Goal: Contribute content: Contribute content

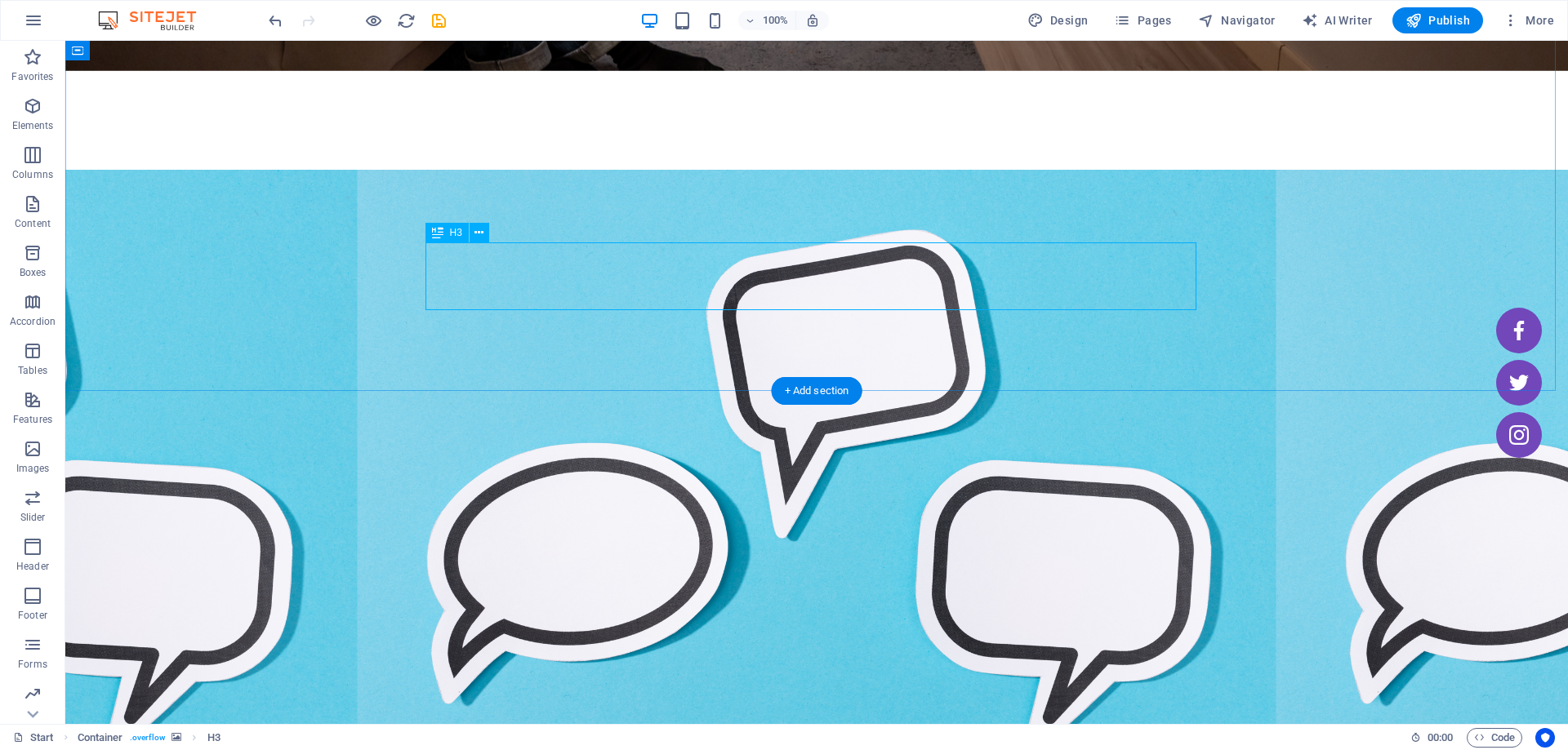
click at [482, 240] on icon at bounding box center [479, 232] width 9 height 17
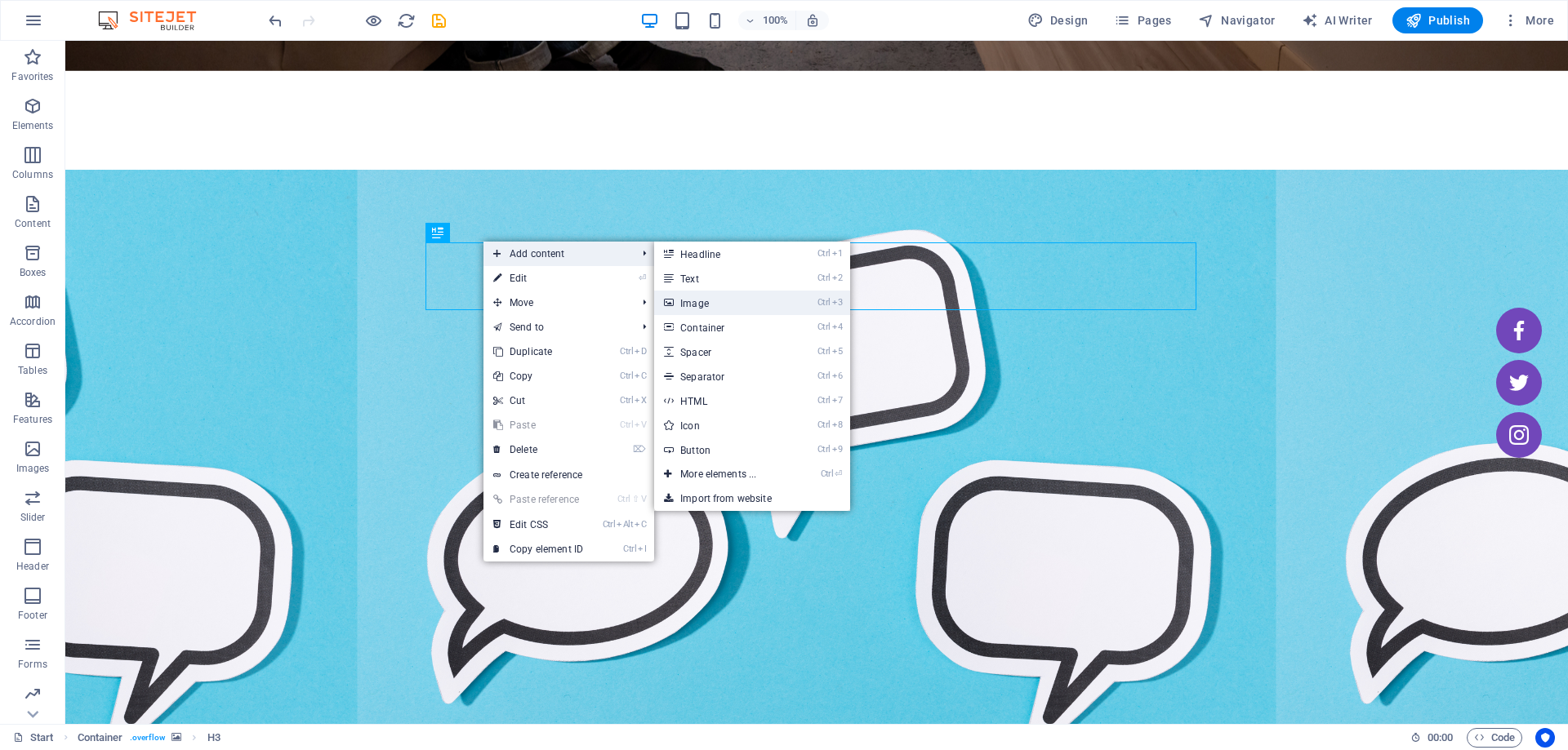
click at [716, 303] on link "Ctrl 3 Image" at bounding box center [721, 303] width 135 height 24
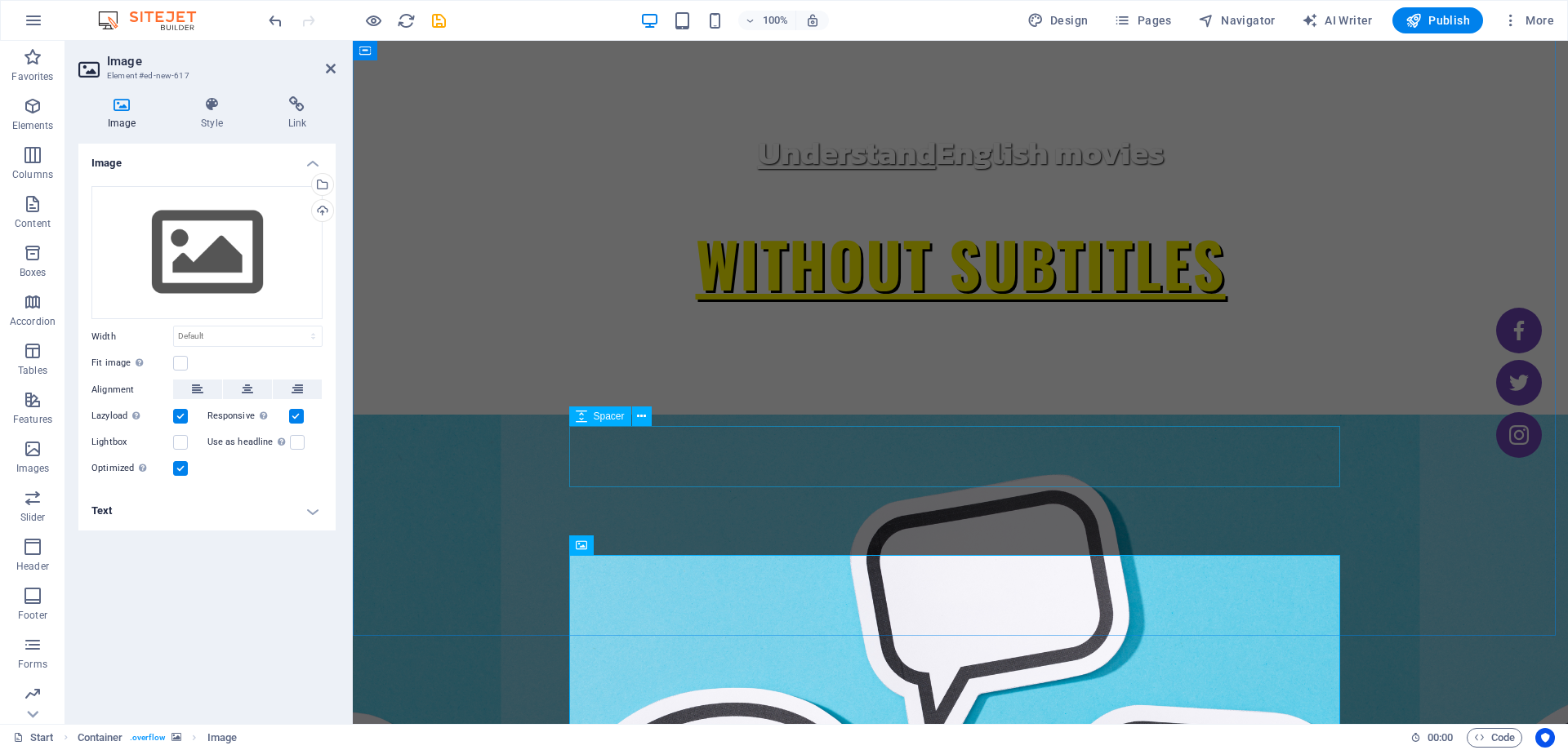
scroll to position [245, 0]
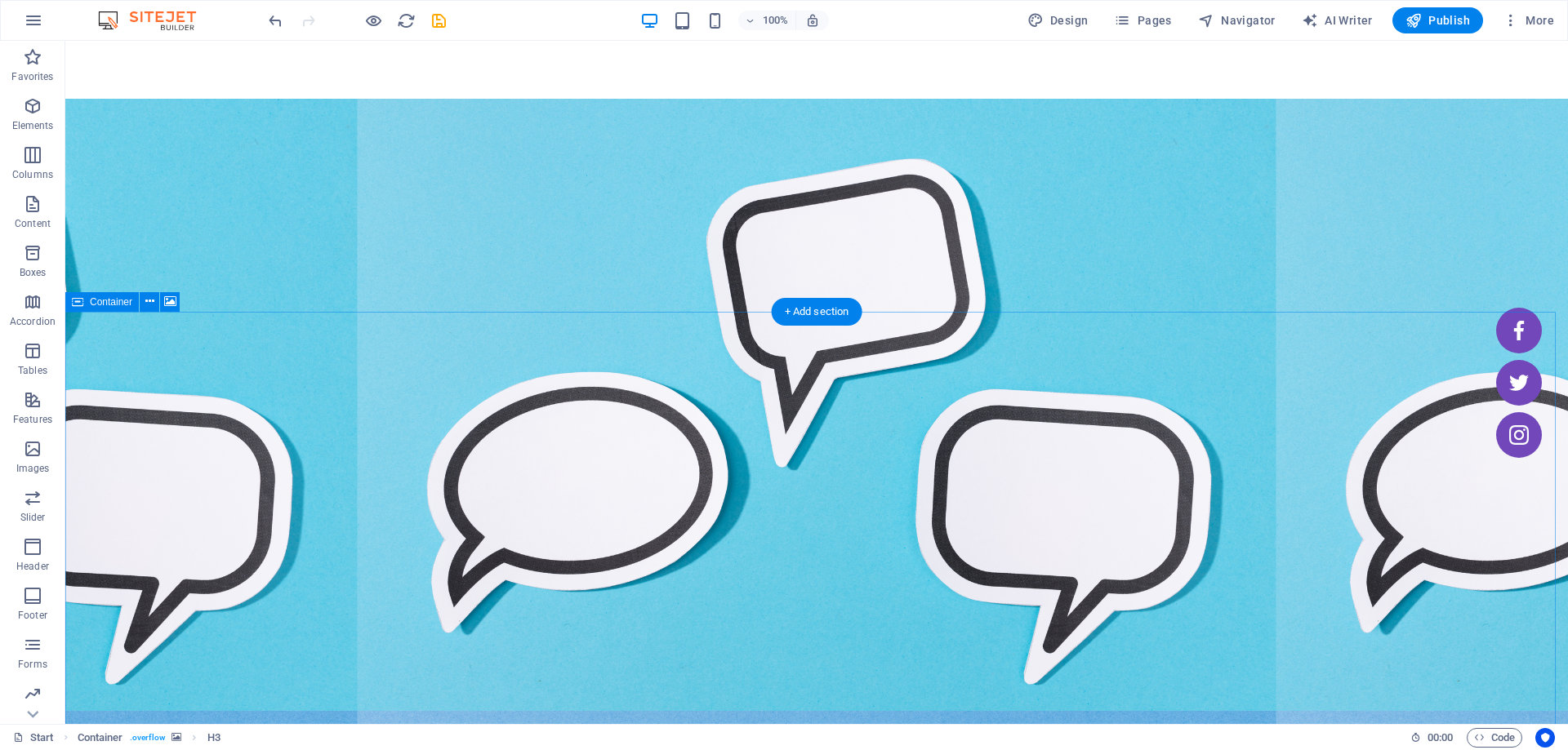
scroll to position [735, 0]
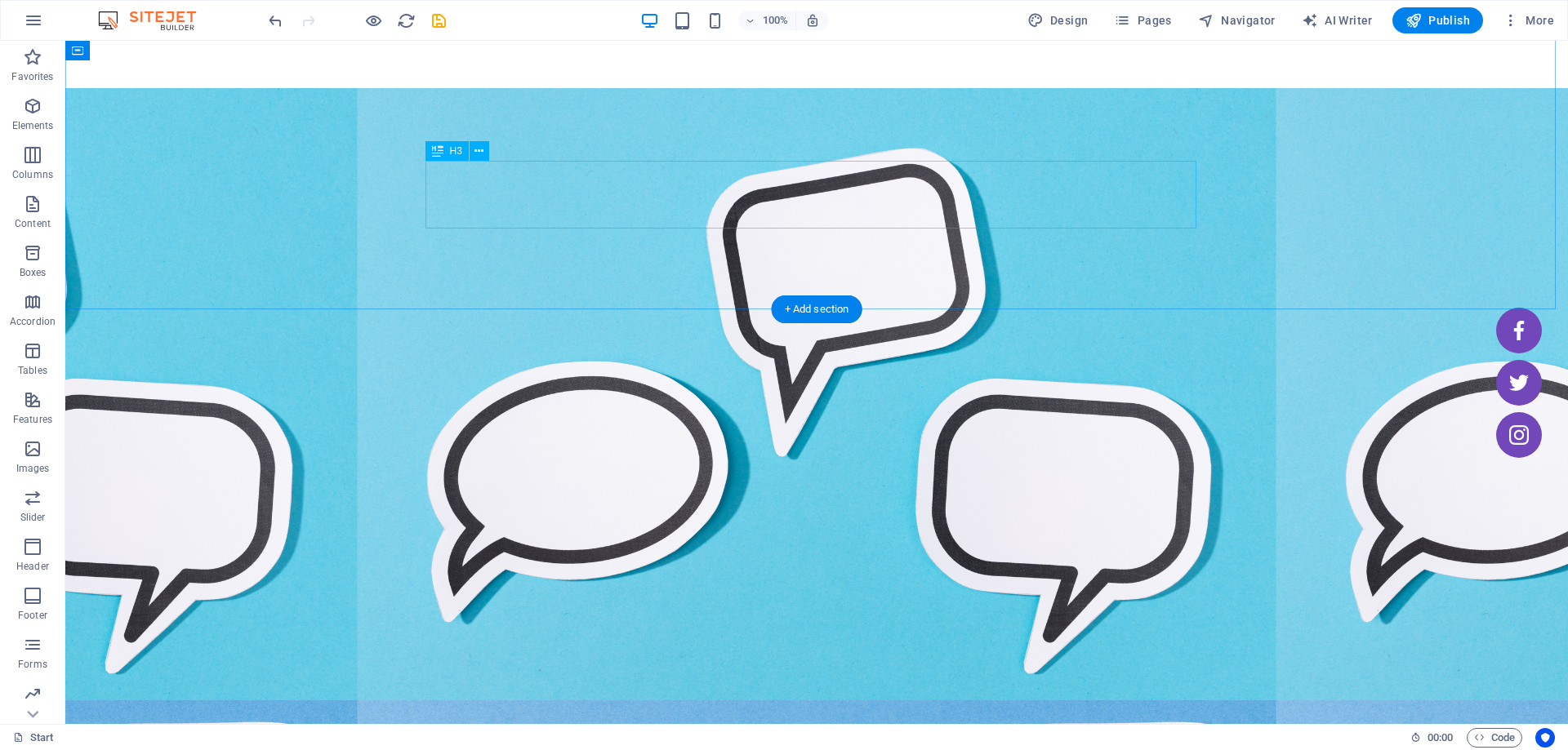
click at [494, 227] on icon at bounding box center [494, 218] width 9 height 17
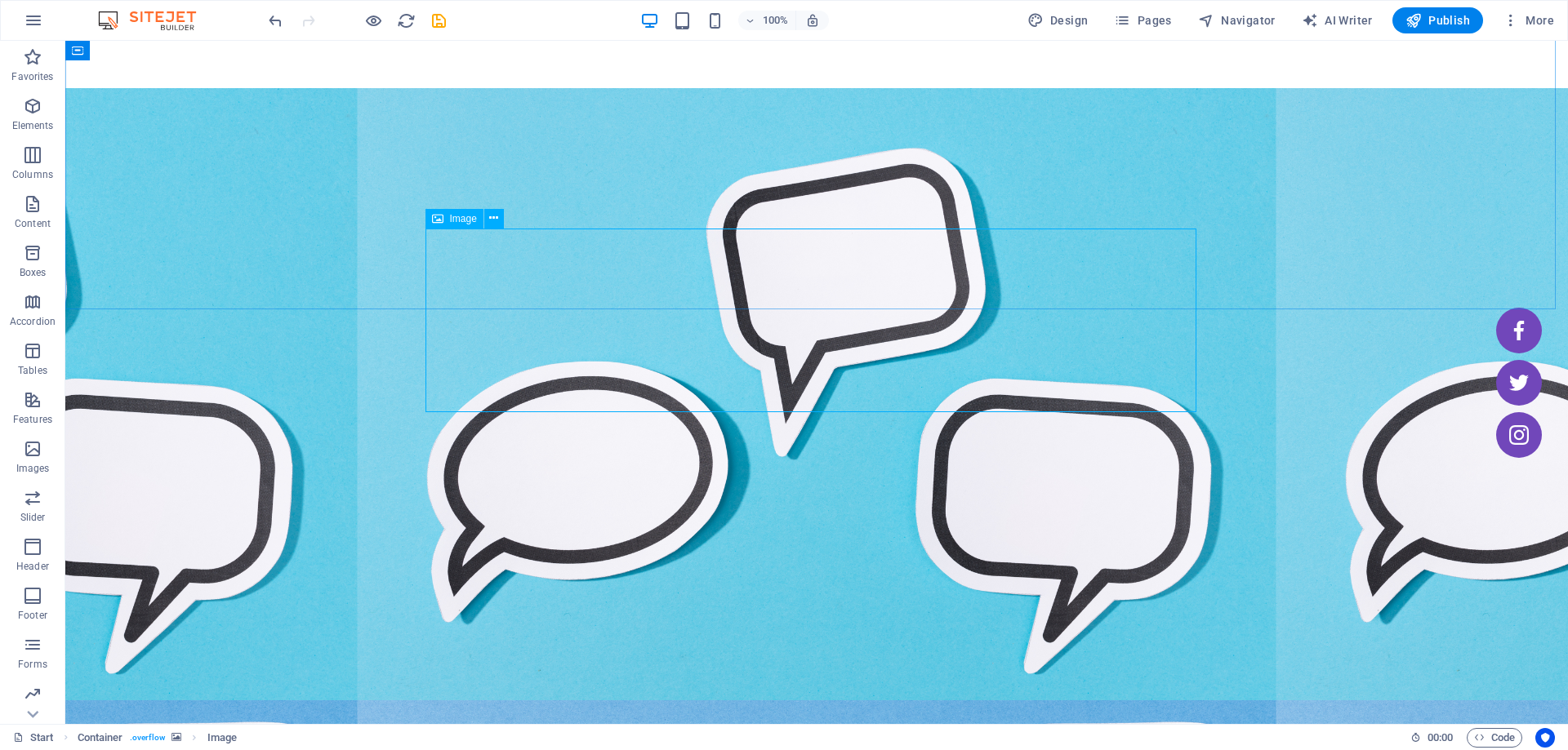
click at [444, 215] on div "Image" at bounding box center [454, 219] width 58 height 20
click at [485, 225] on button at bounding box center [494, 219] width 20 height 20
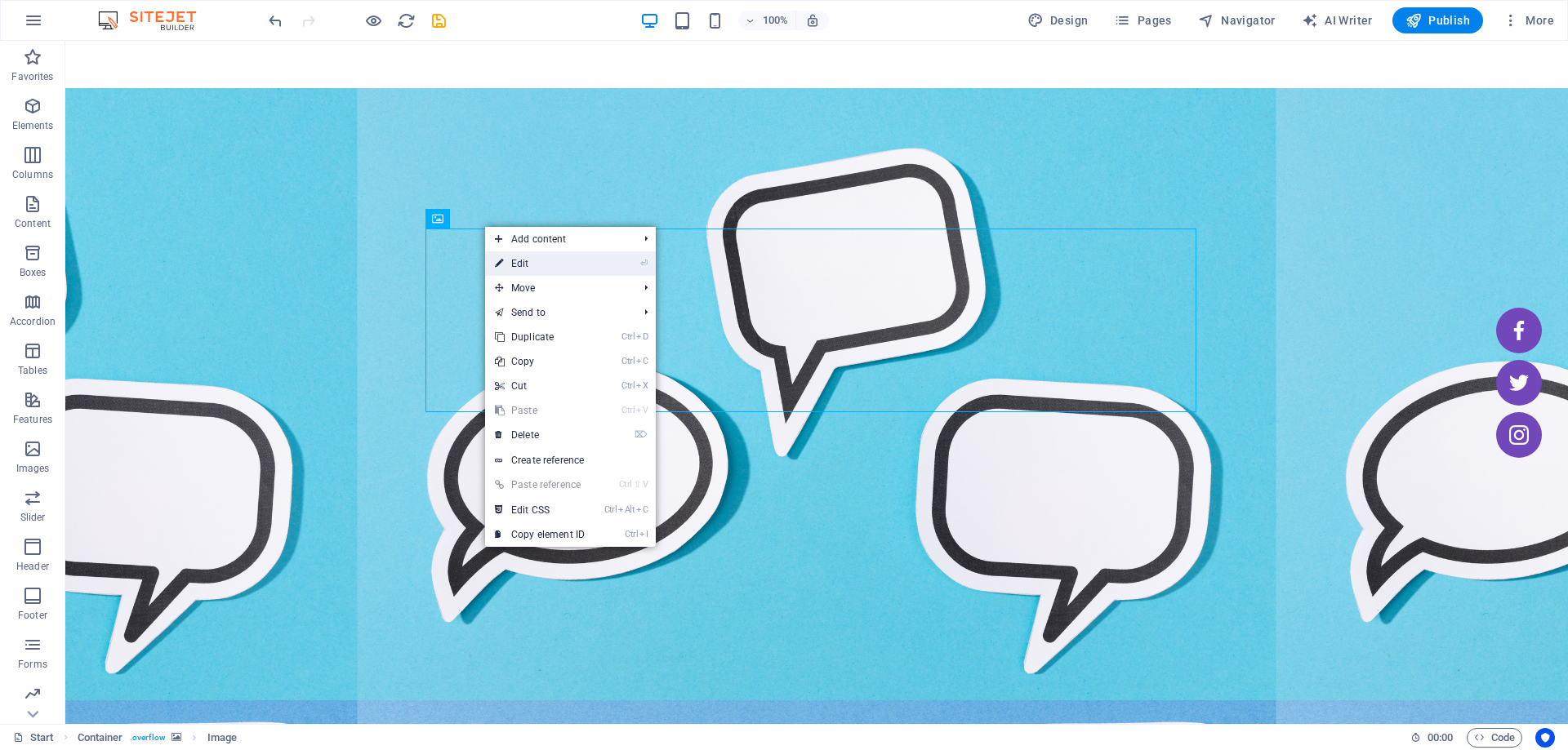
click at [505, 263] on link "⏎ Edit" at bounding box center [539, 263] width 109 height 24
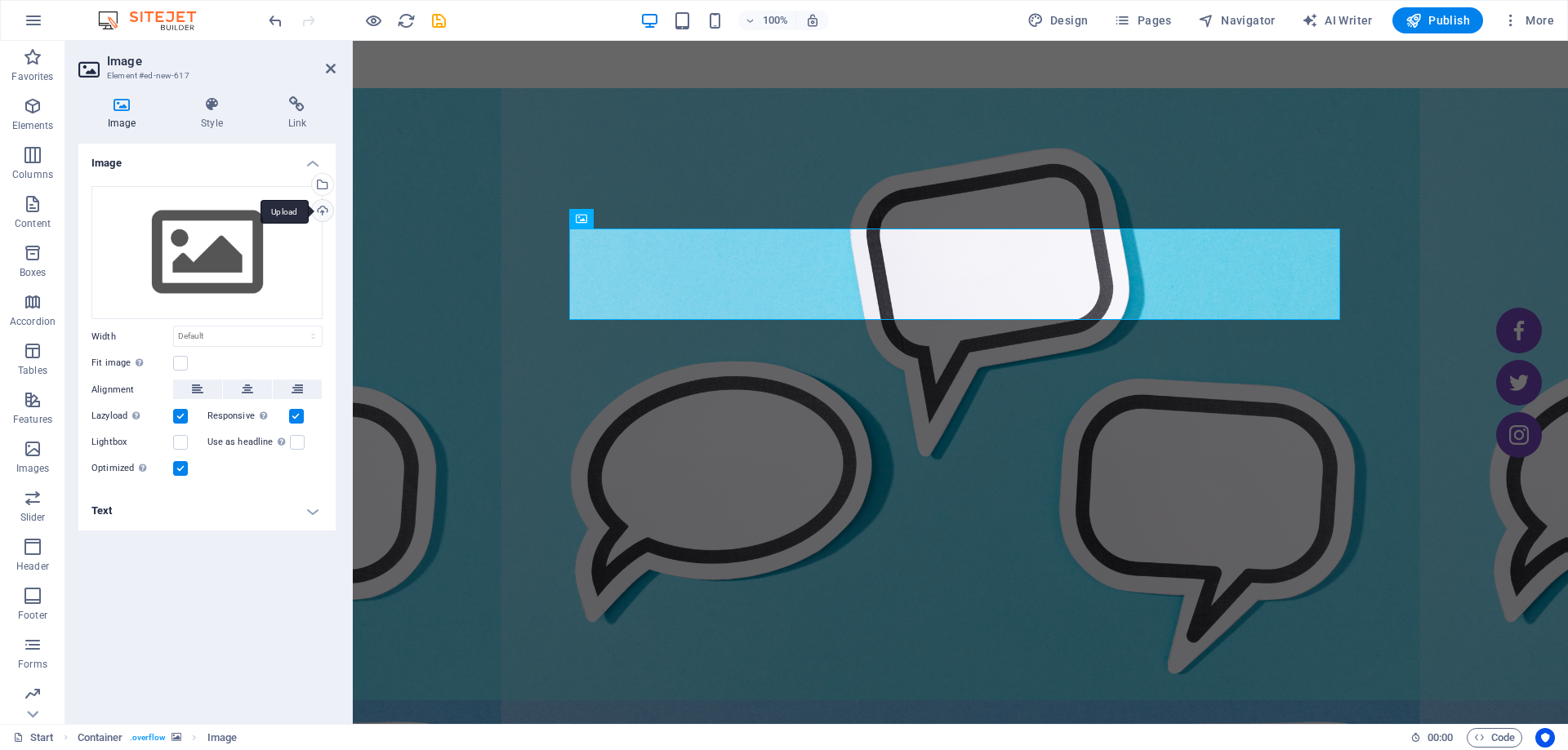
click at [320, 211] on div "Upload" at bounding box center [321, 212] width 24 height 24
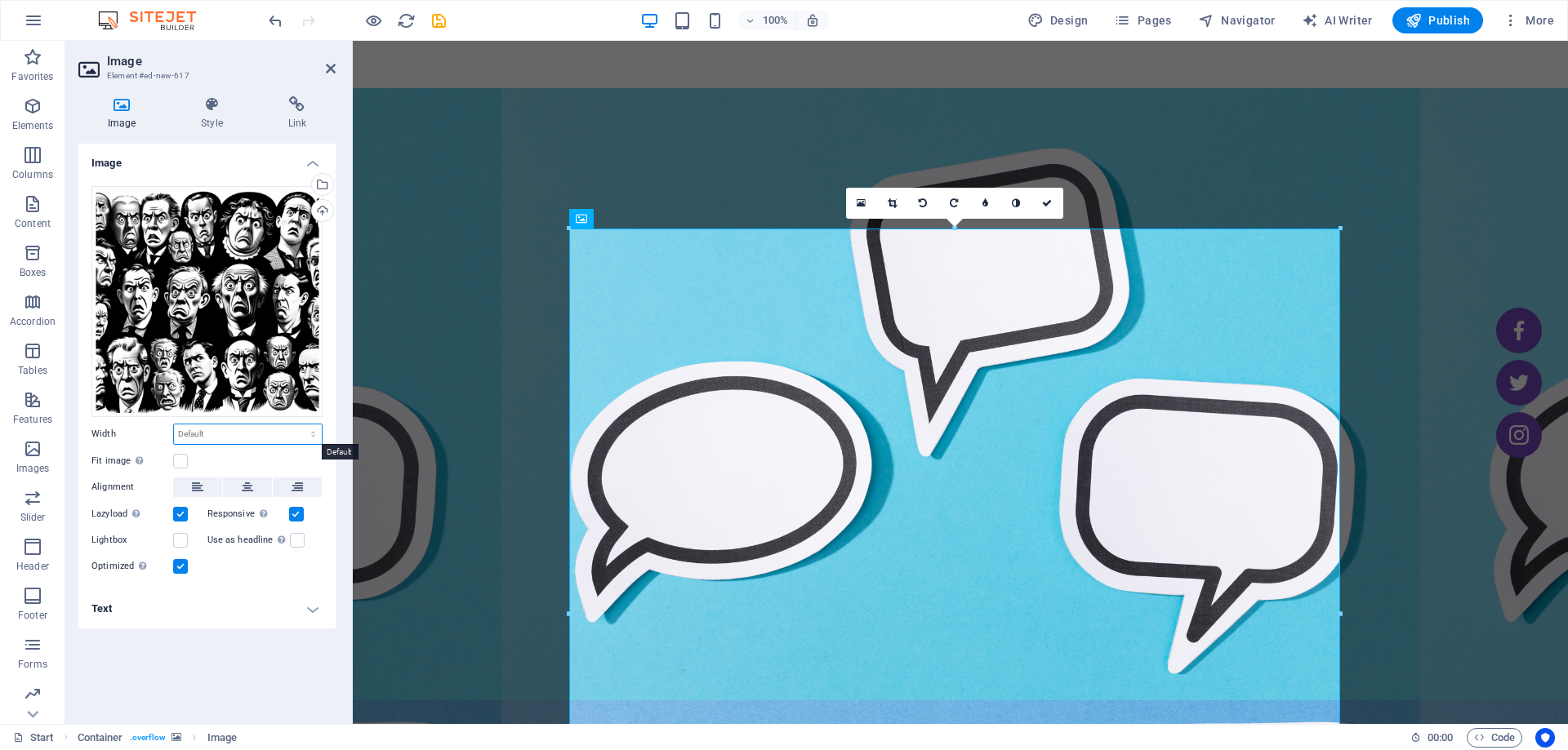
click at [184, 435] on select "Default auto px rem % em vh vw" at bounding box center [248, 434] width 148 height 20
select select "%"
click at [299, 424] on select "Default auto px rem % em vh vw" at bounding box center [248, 434] width 148 height 20
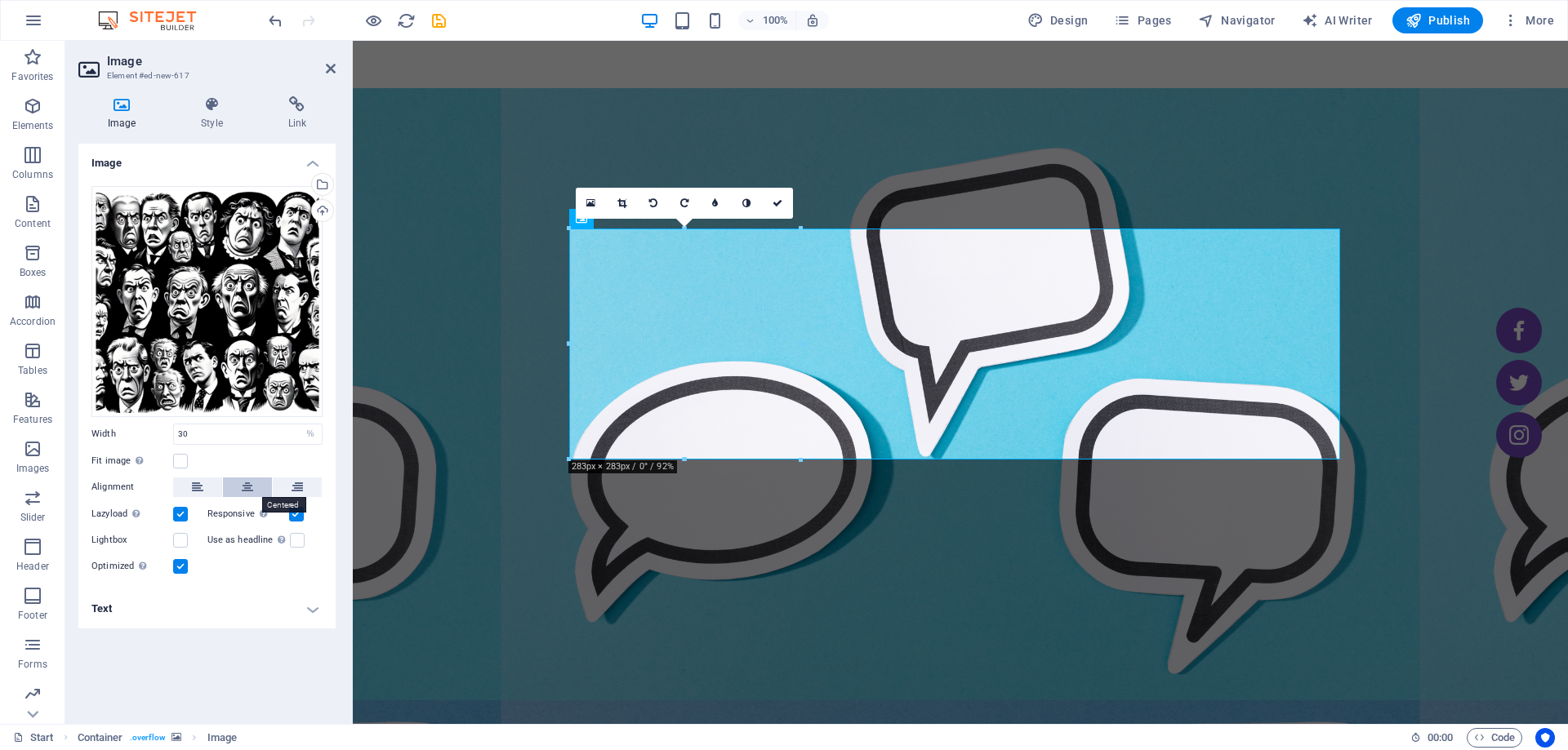
click at [238, 485] on button at bounding box center [248, 487] width 49 height 20
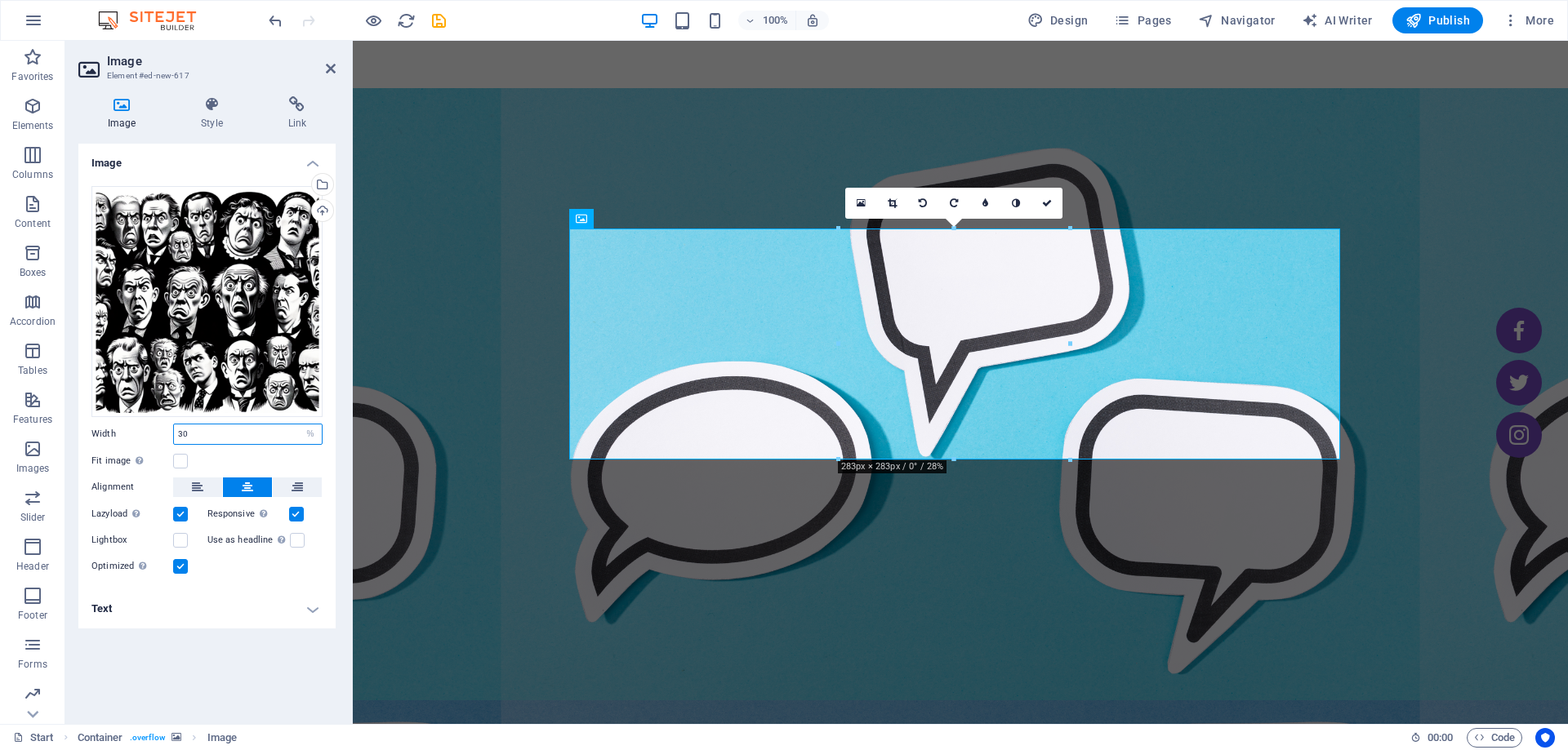
click at [189, 436] on input "30" at bounding box center [248, 434] width 148 height 20
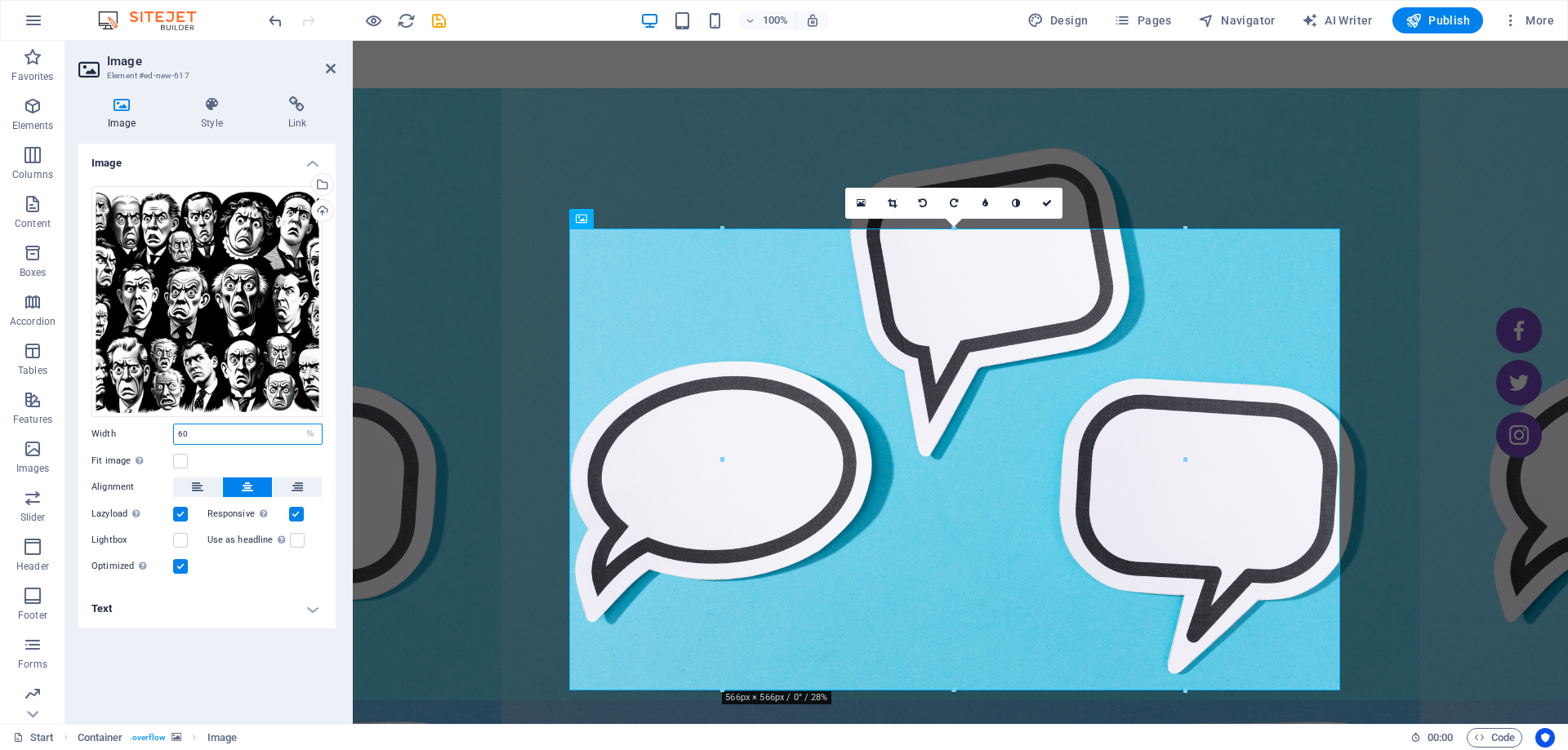
click at [196, 436] on input "60" at bounding box center [248, 434] width 148 height 20
type input "60"
click at [306, 439] on select "Default auto px rem % em vh vw" at bounding box center [310, 434] width 23 height 20
select select "px"
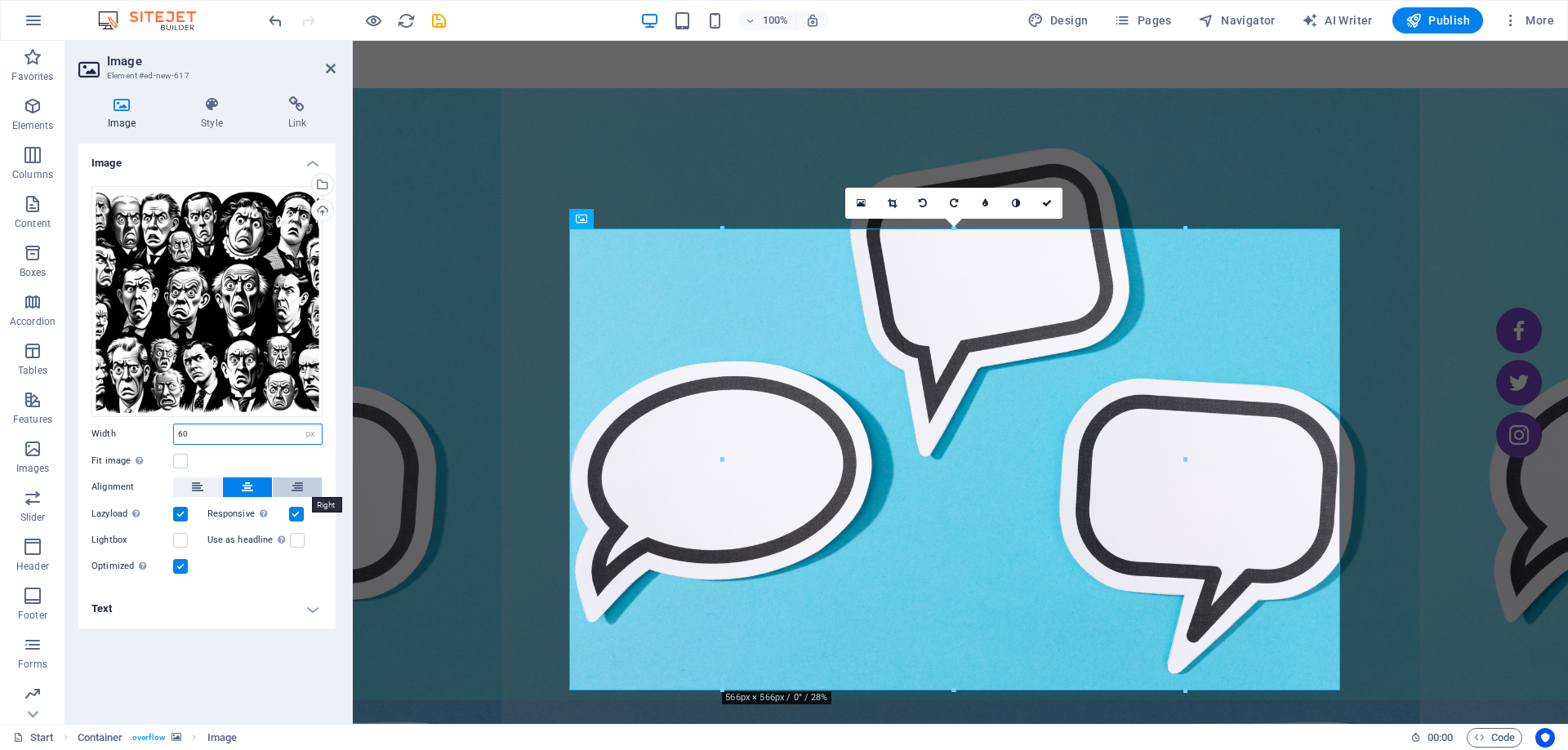
click at [299, 424] on select "Default auto px rem % em vh vw" at bounding box center [310, 434] width 23 height 20
click at [222, 433] on input "566" at bounding box center [248, 434] width 148 height 20
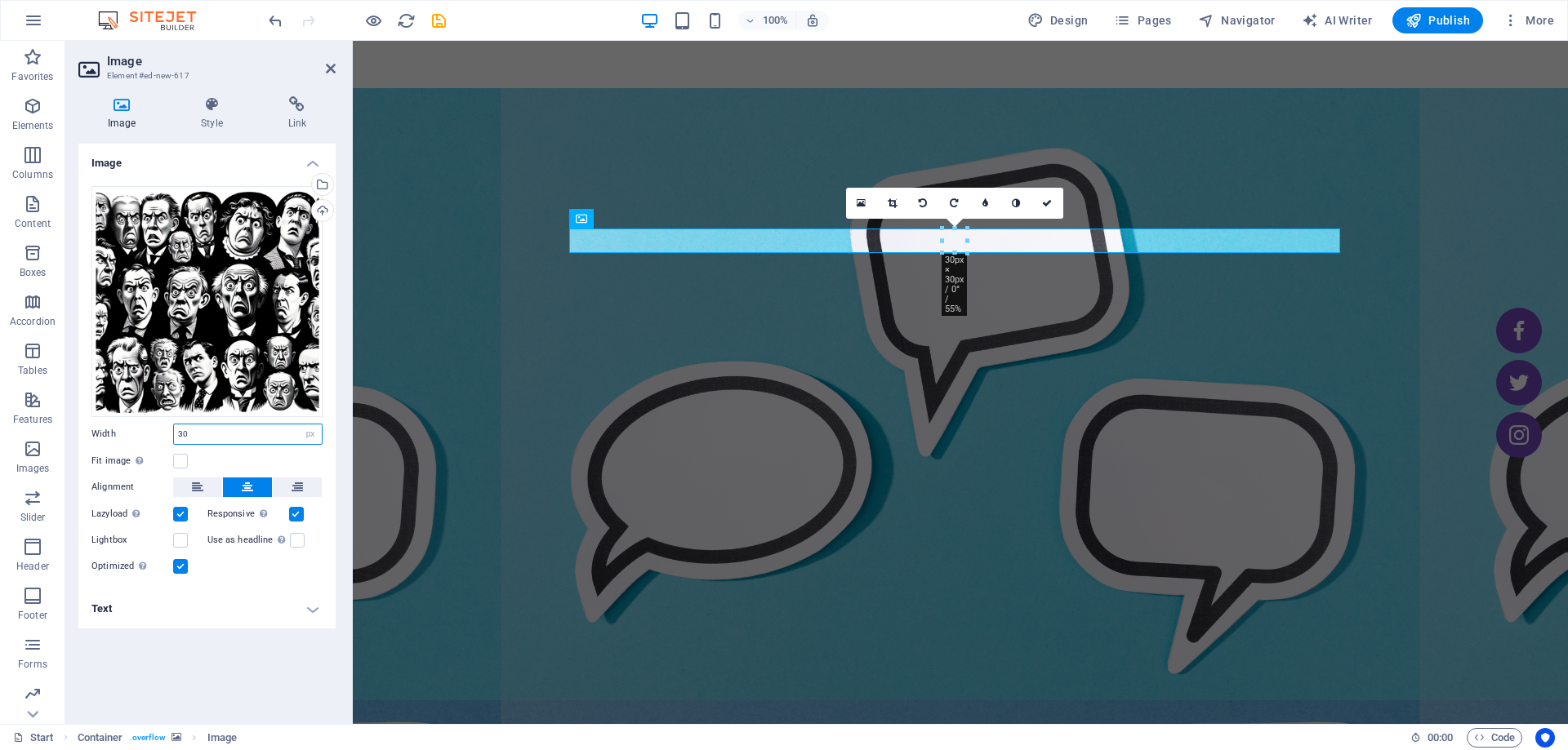
click at [221, 433] on input "30" at bounding box center [248, 434] width 148 height 20
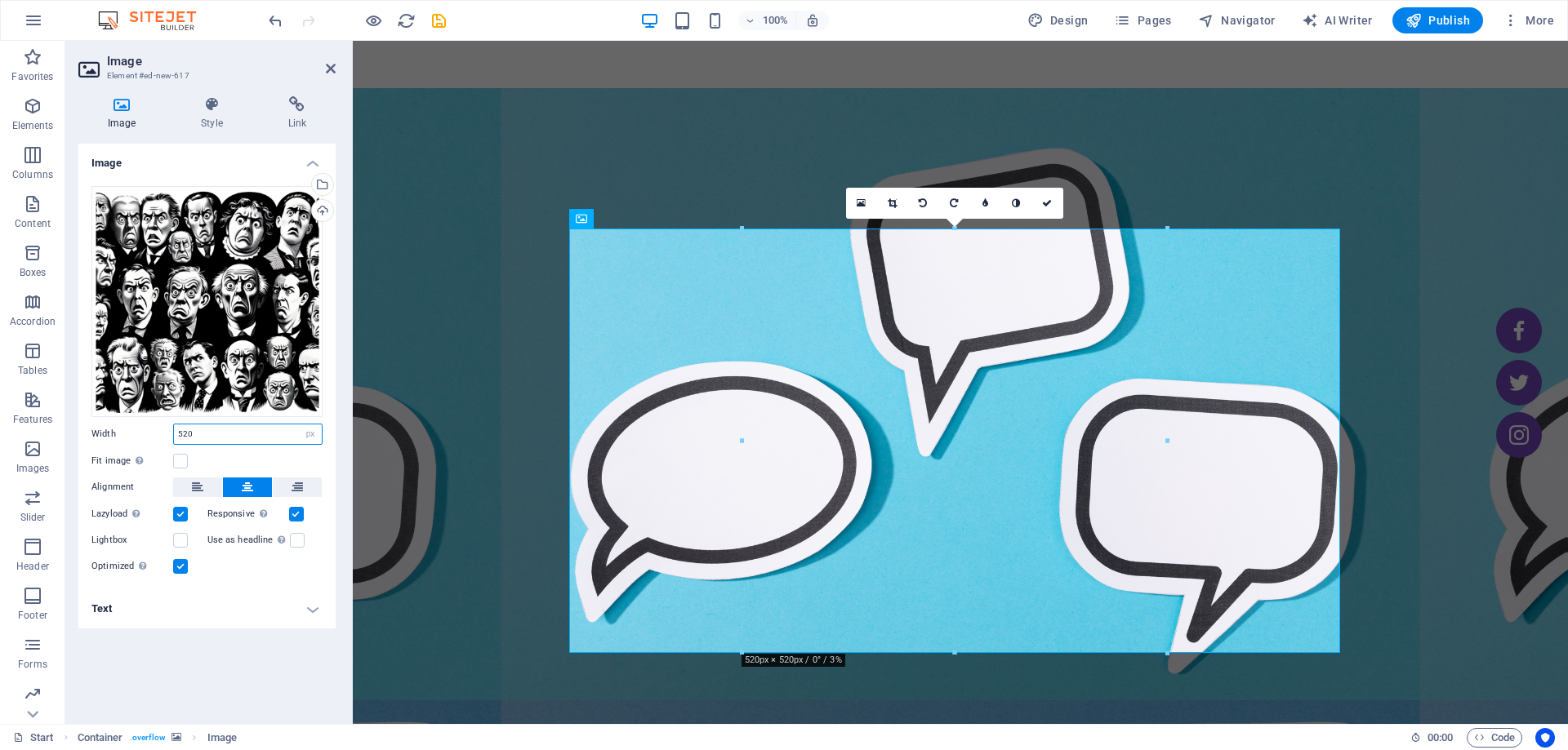
click at [201, 438] on input "520" at bounding box center [248, 434] width 148 height 20
type input "520"
click at [311, 445] on div "Drag files here, click to choose files or select files from Files or our free s…" at bounding box center [207, 381] width 258 height 416
click at [310, 438] on select "Default auto px rem % em vh vw" at bounding box center [310, 434] width 23 height 20
select select "%"
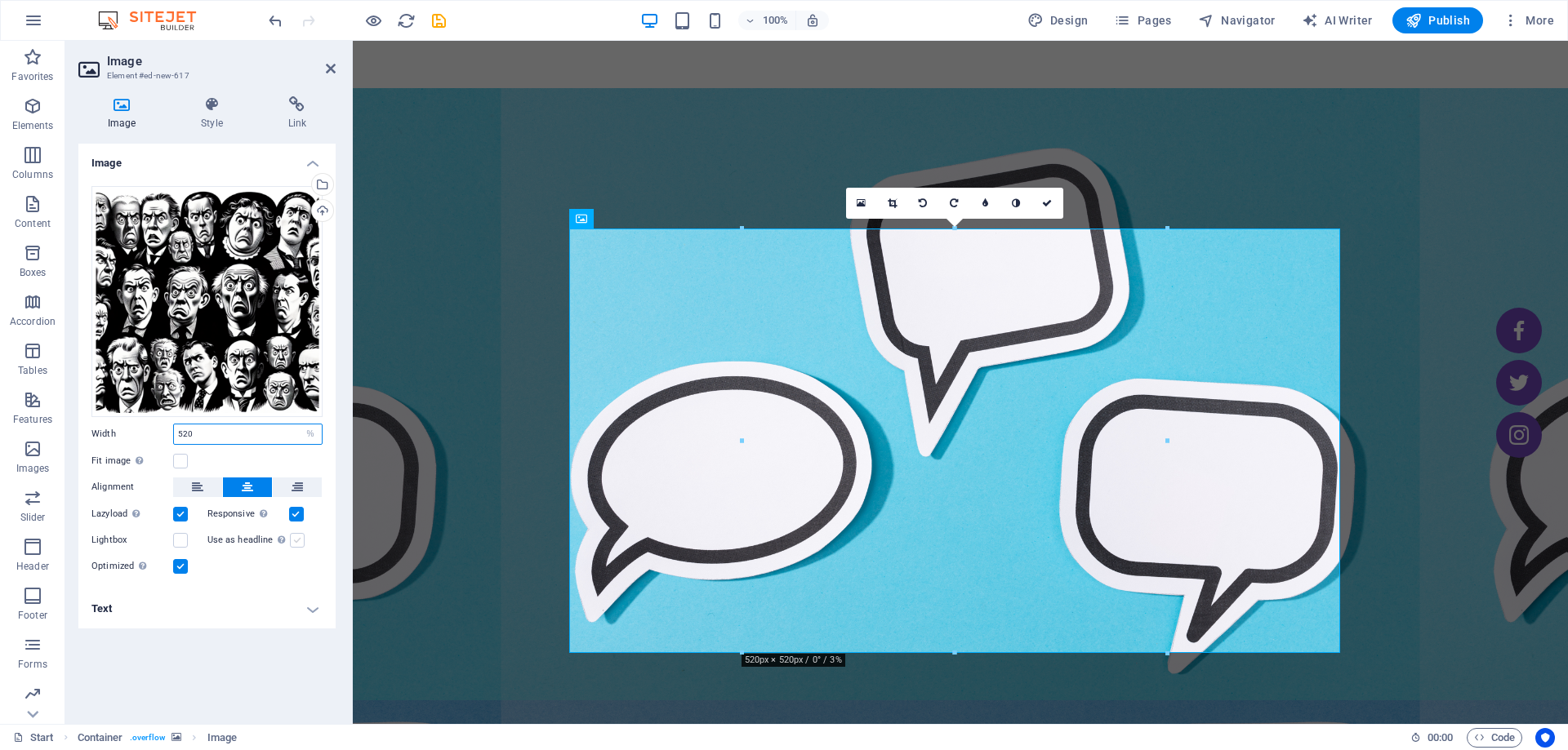
click at [299, 424] on select "Default auto px rem % em vh vw" at bounding box center [310, 434] width 23 height 20
type input "55.1"
click at [214, 435] on input "55.1" at bounding box center [248, 434] width 148 height 20
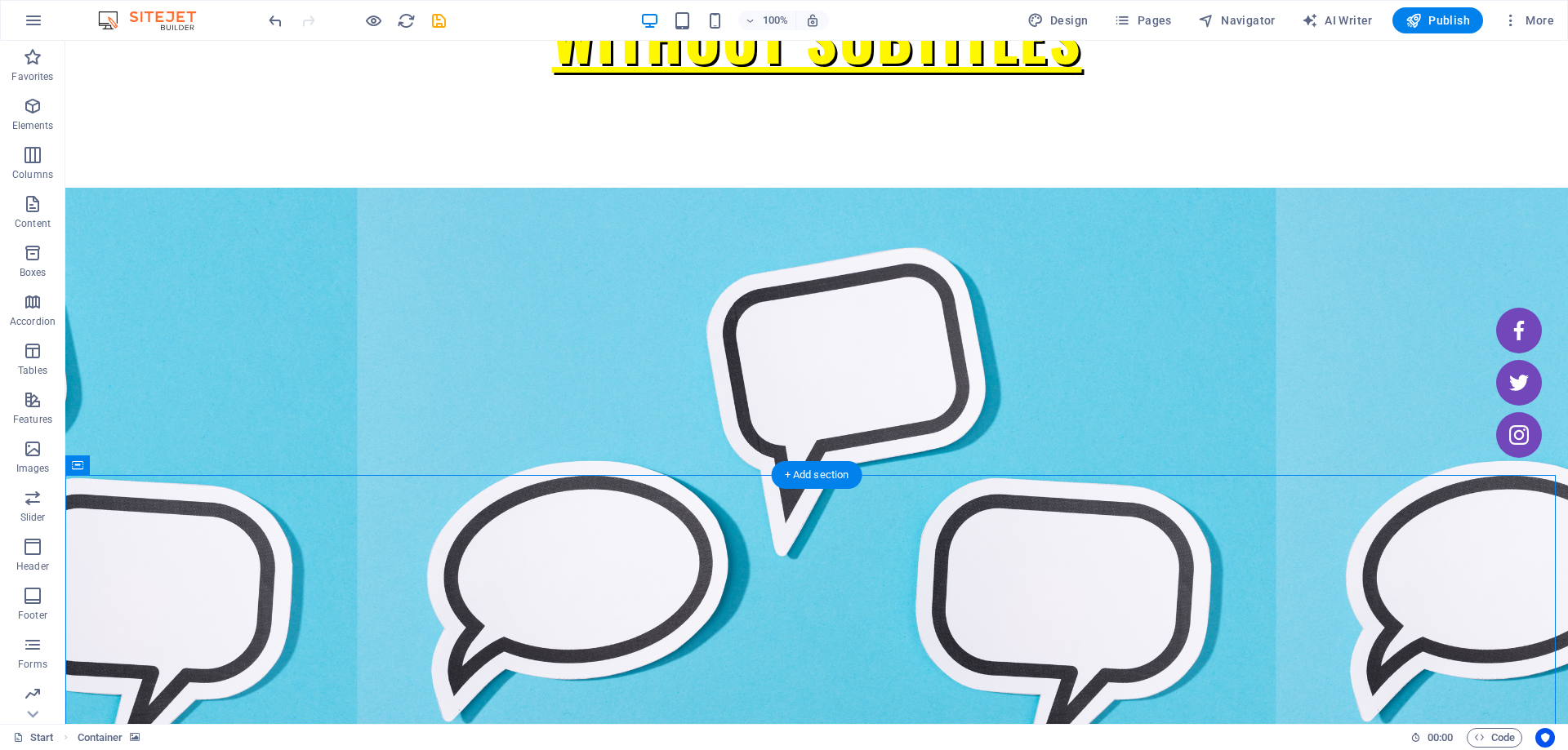
scroll to position [653, 0]
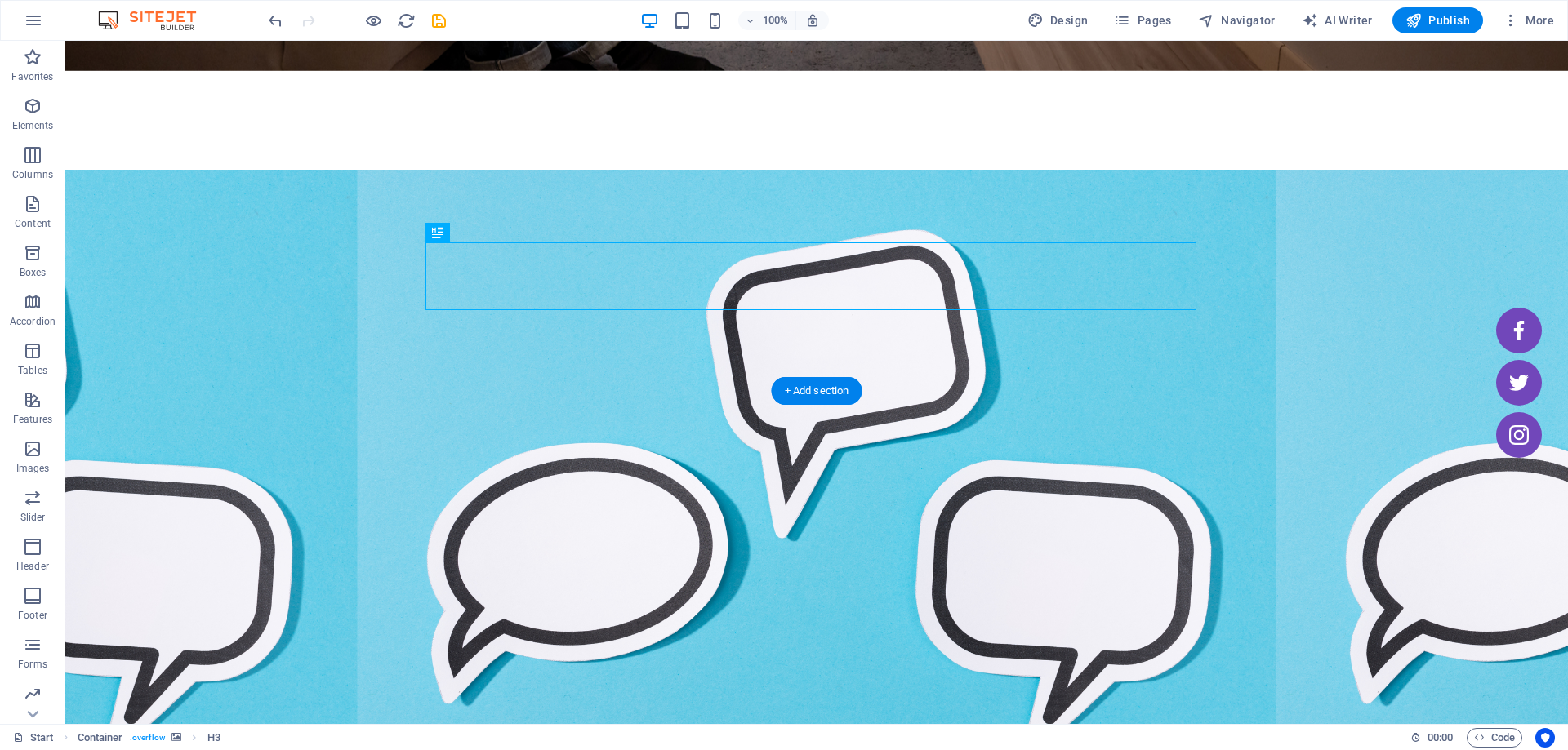
click at [228, 268] on figure at bounding box center [817, 476] width 1502 height 612
click at [152, 58] on icon at bounding box center [150, 50] width 9 height 17
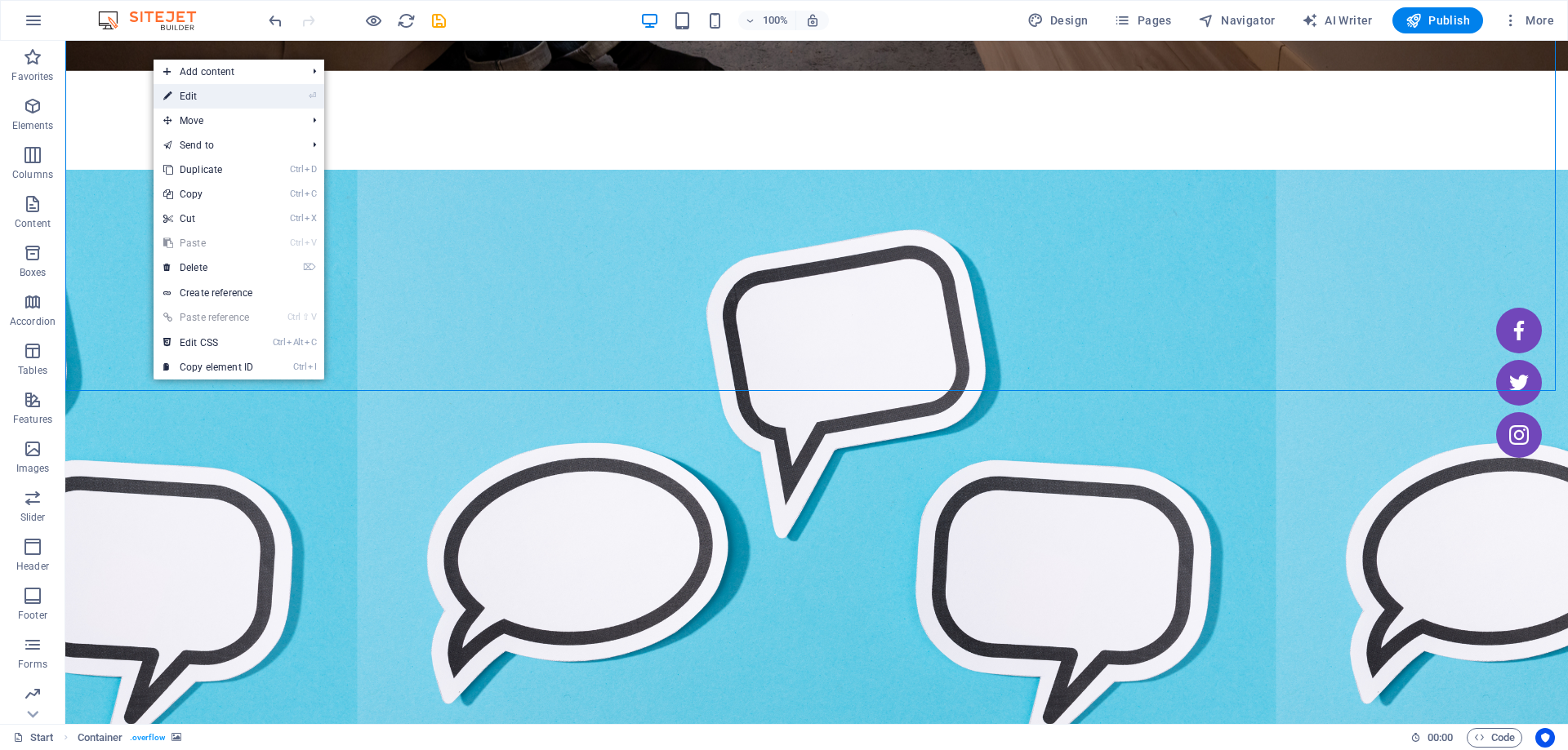
click at [204, 95] on link "⏎ Edit" at bounding box center [207, 95] width 109 height 24
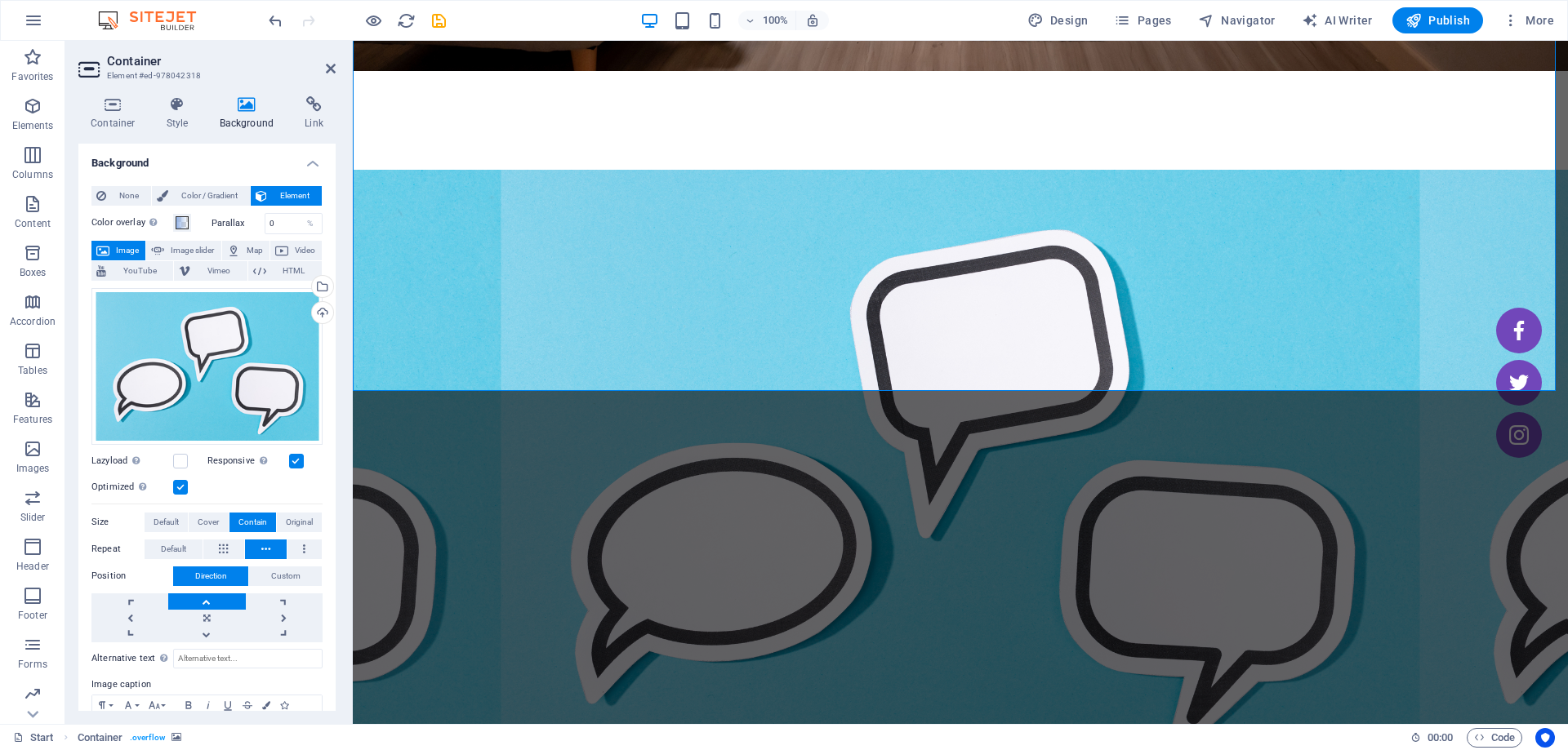
click at [113, 94] on div "Container Style Background Link Size Height 750 Default px rem % vh vw Min. hei…" at bounding box center [207, 403] width 284 height 641
click at [111, 102] on icon at bounding box center [113, 104] width 69 height 16
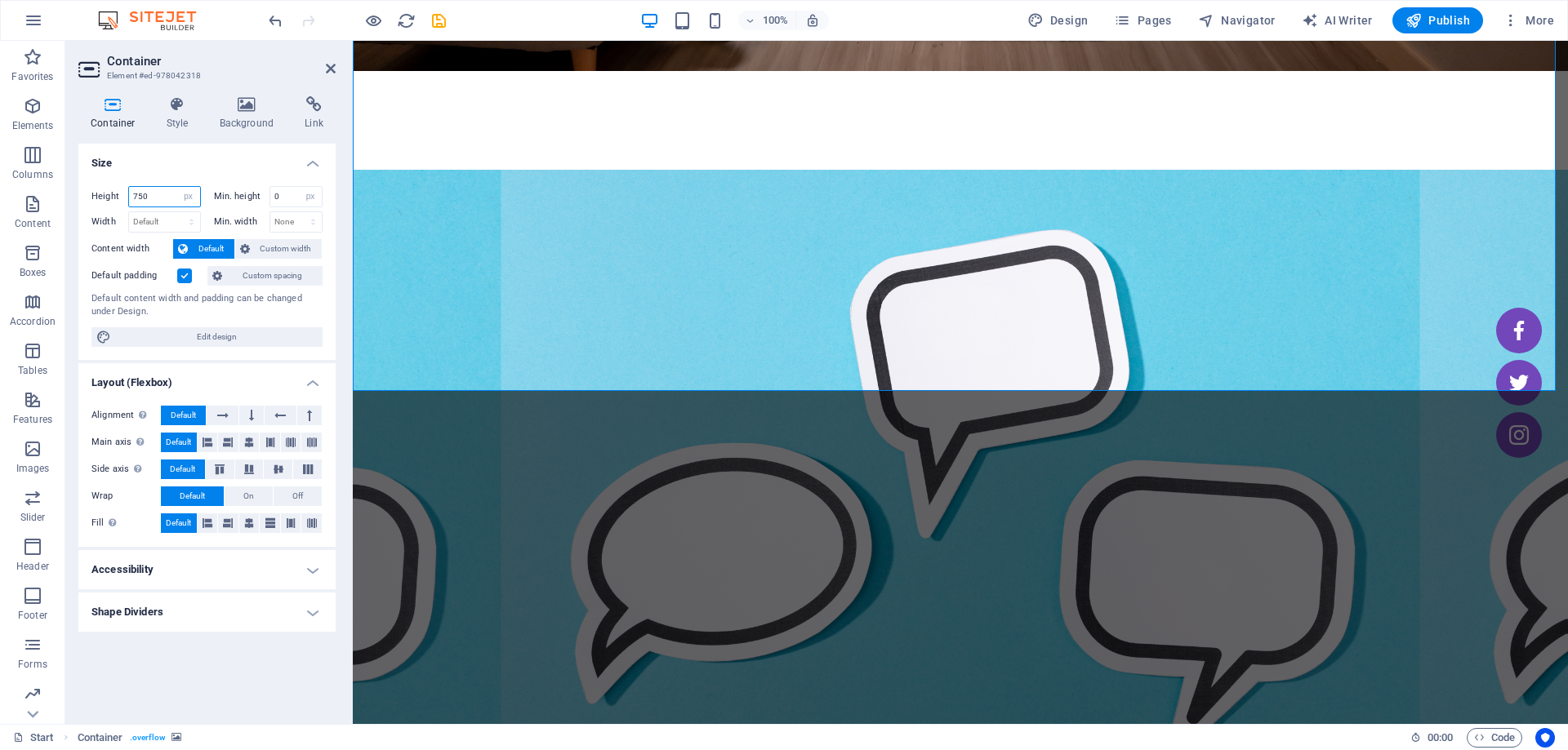
click at [170, 196] on input "750" at bounding box center [164, 197] width 71 height 20
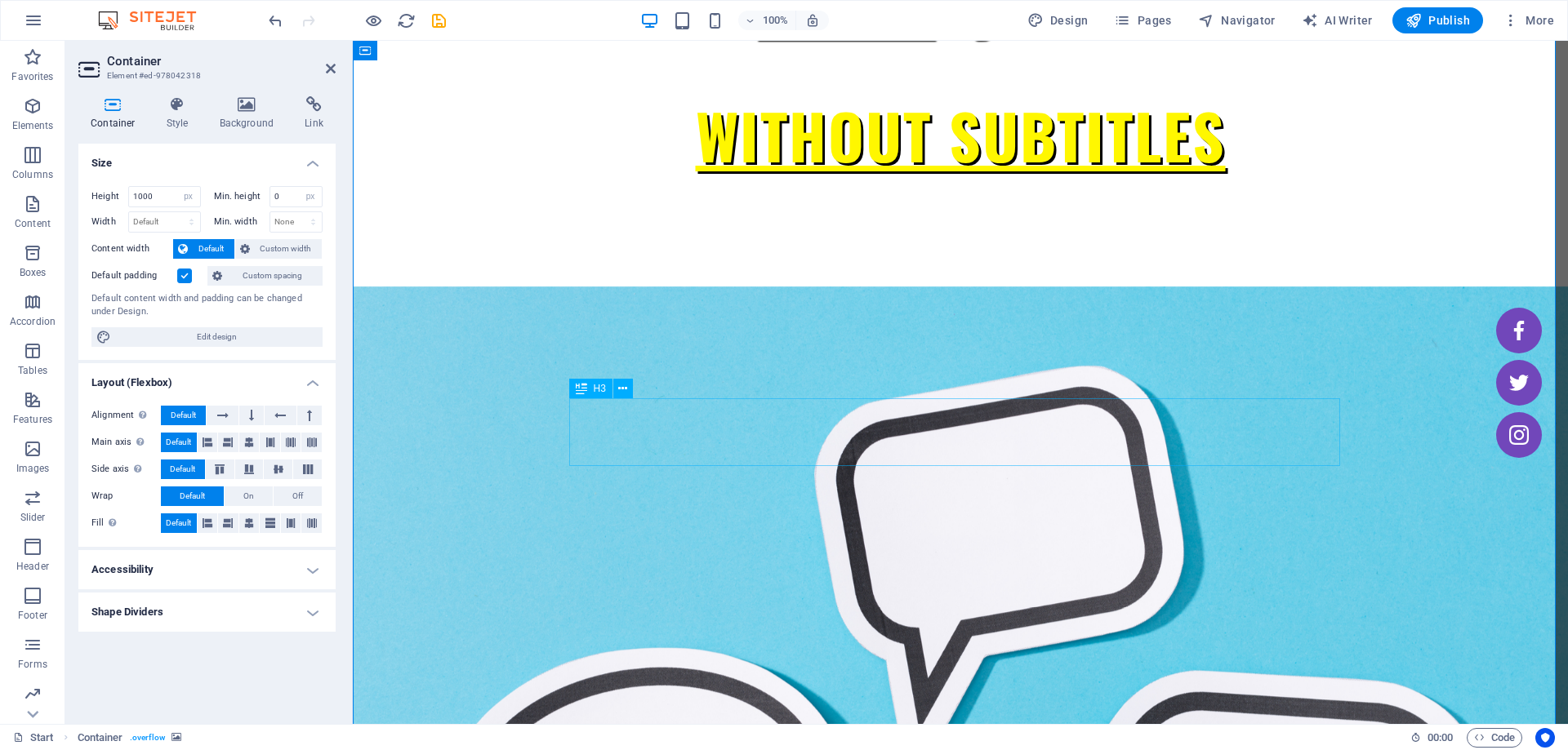
scroll to position [743, 0]
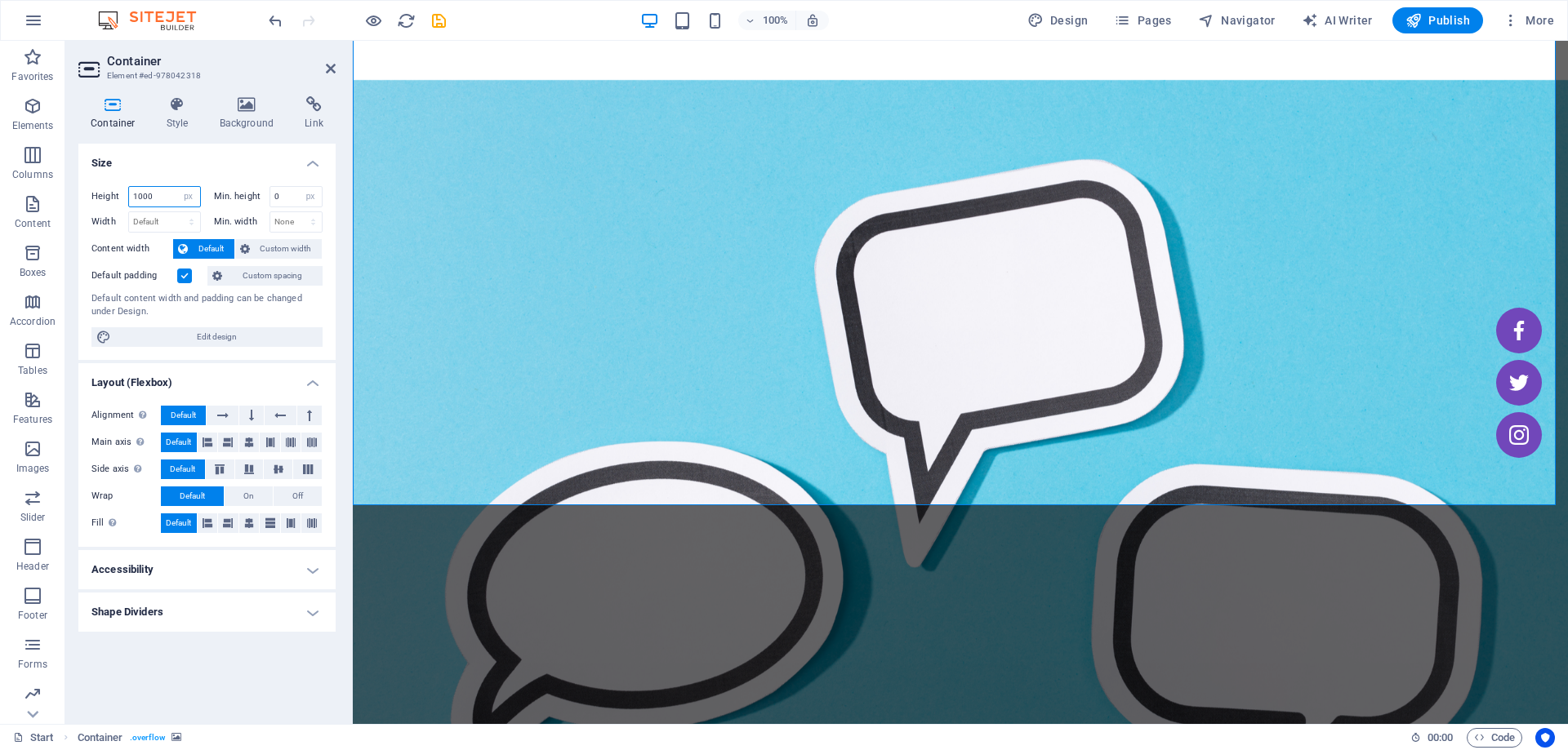
click at [146, 194] on input "1000" at bounding box center [164, 197] width 71 height 20
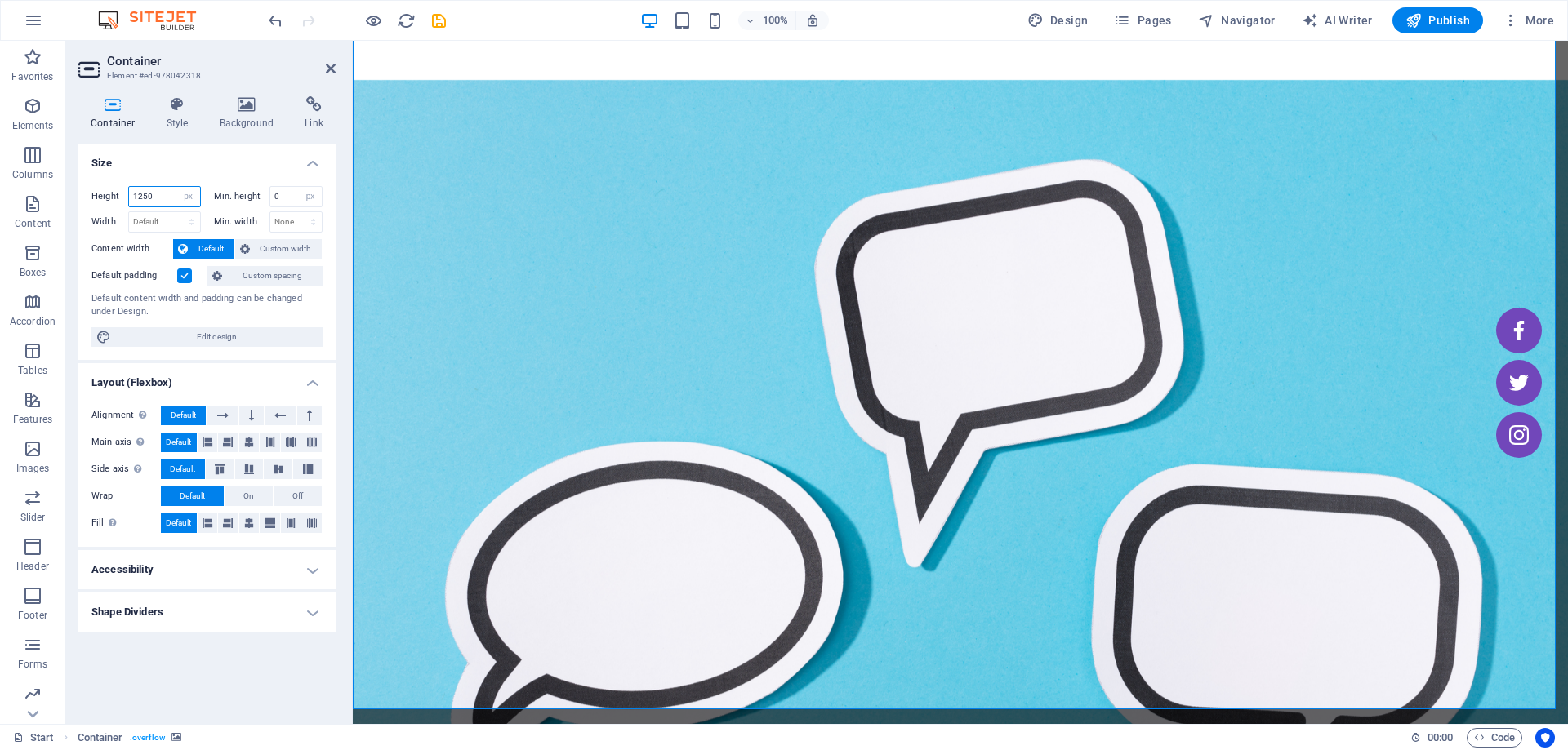
type input "1250"
click at [385, 132] on figure at bounding box center [960, 590] width 1215 height 1020
click at [332, 73] on icon at bounding box center [331, 68] width 10 height 14
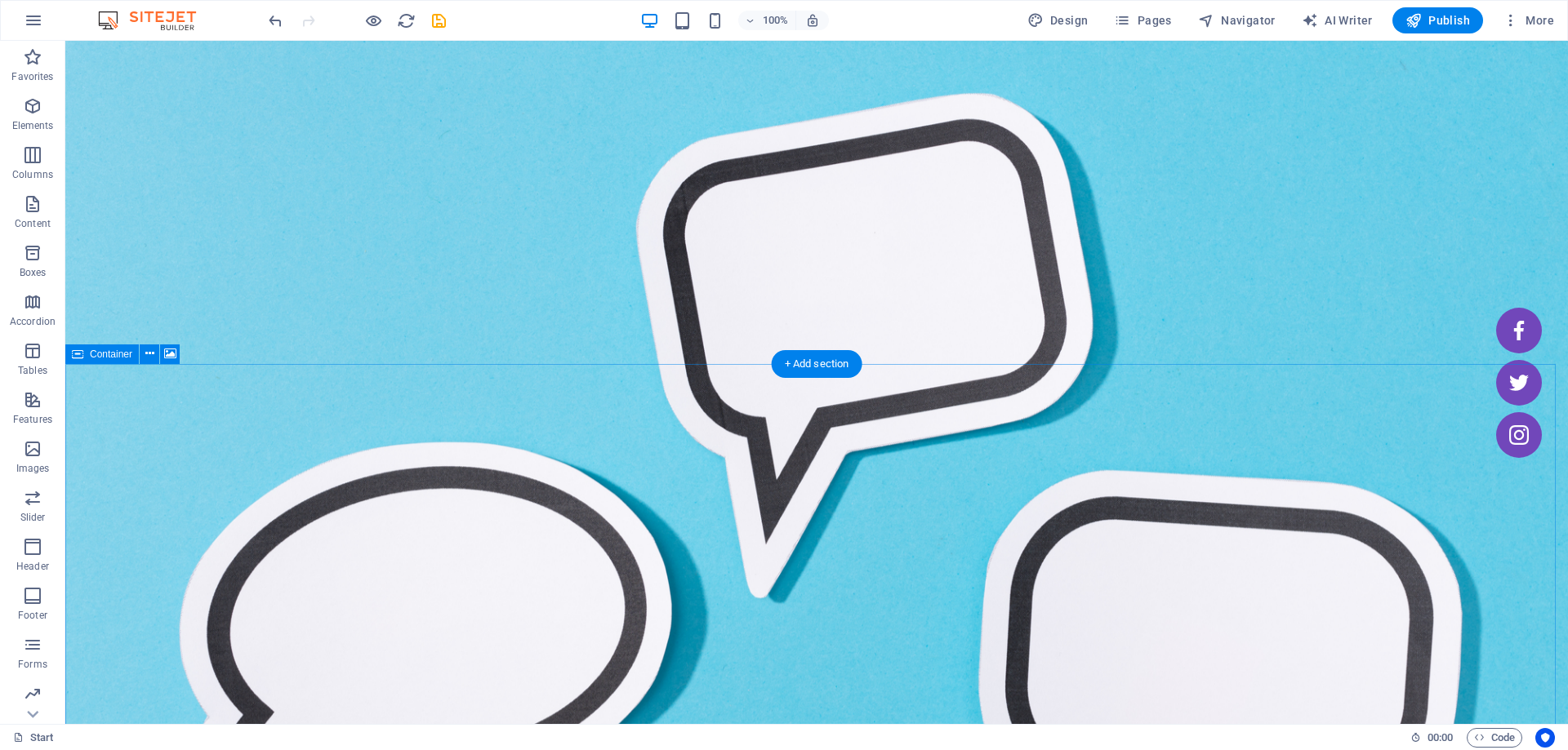
scroll to position [825, 0]
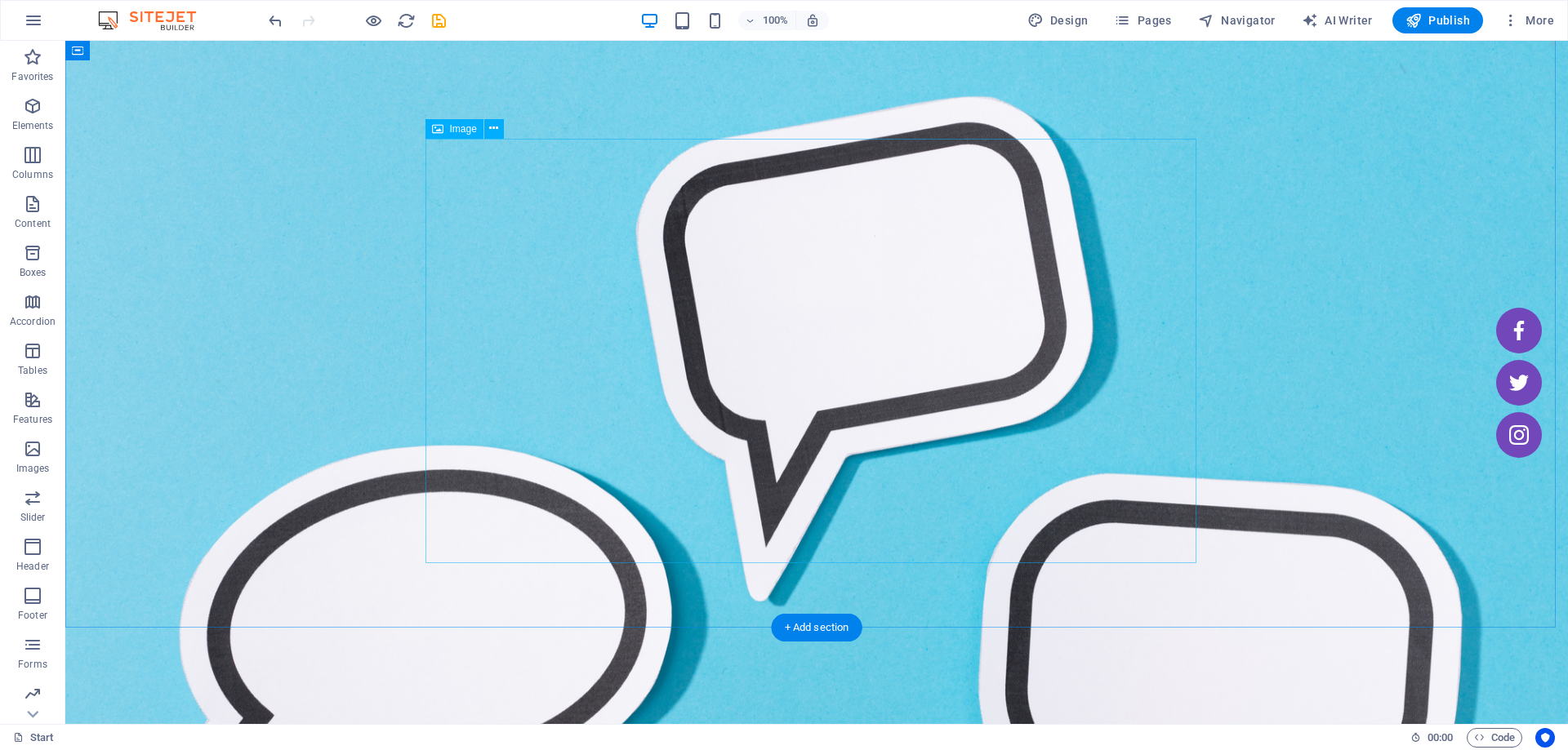
click at [494, 135] on icon at bounding box center [494, 128] width 9 height 17
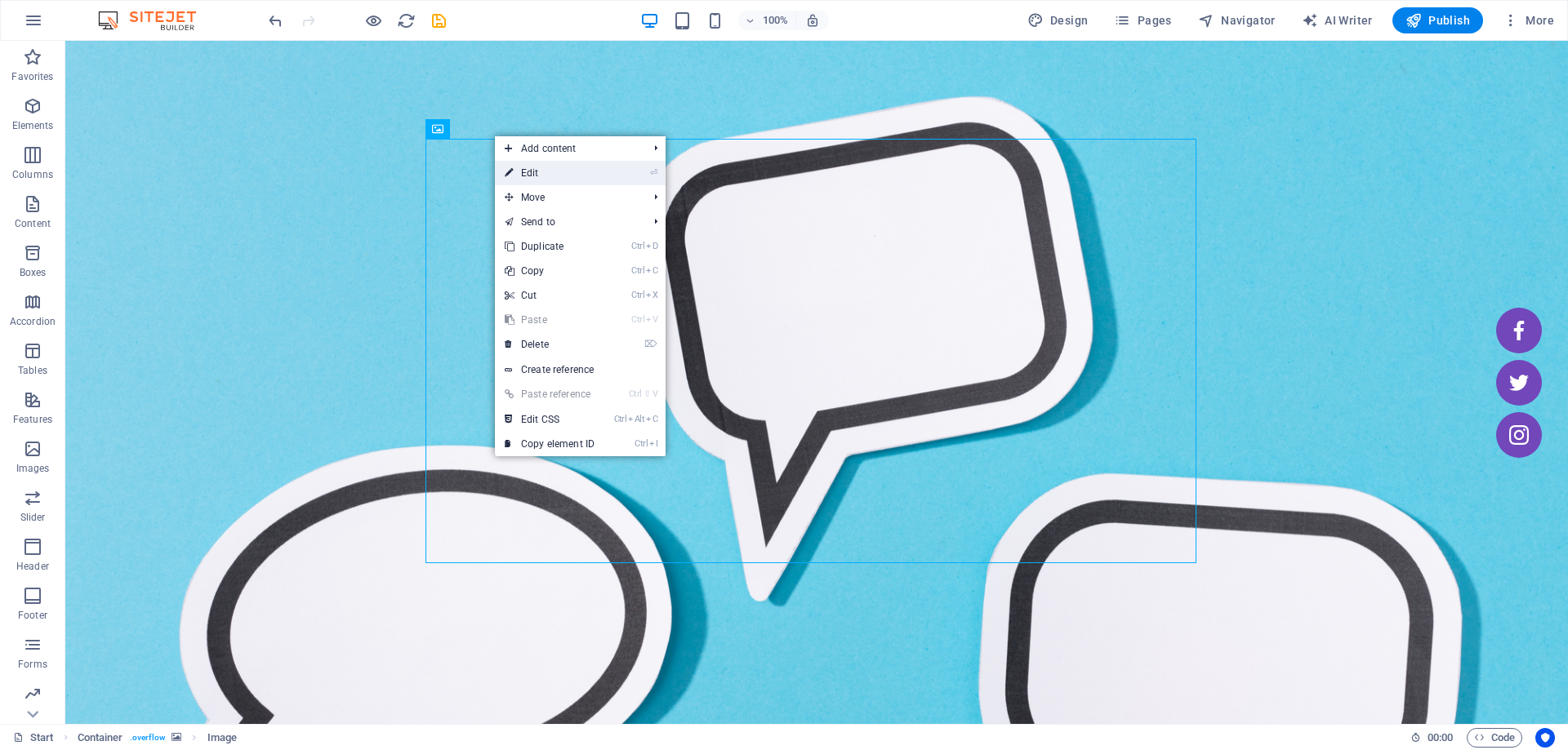
click at [617, 168] on li "⏎ Edit" at bounding box center [579, 173] width 170 height 24
click at [570, 173] on link "⏎ Edit" at bounding box center [548, 173] width 109 height 24
select select "%"
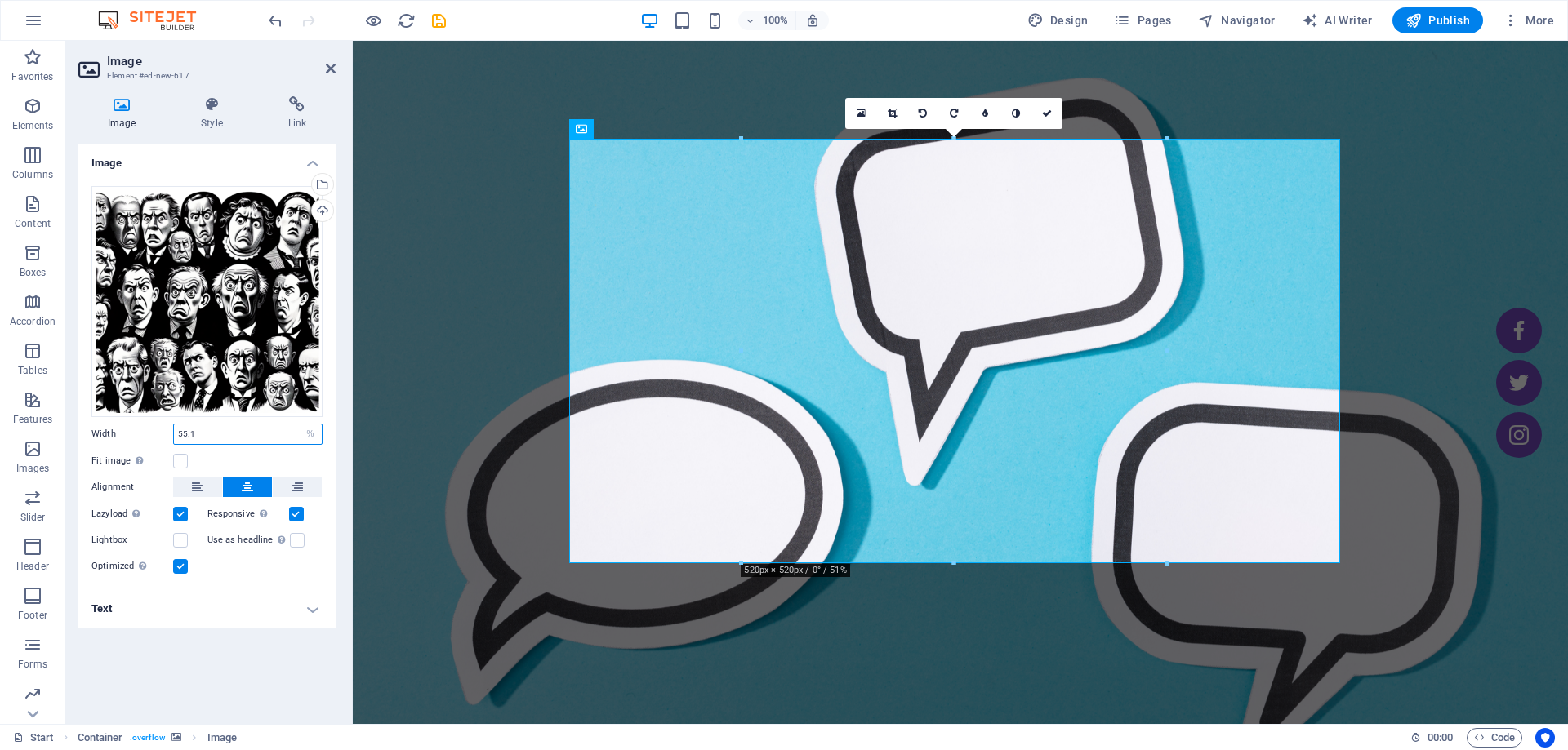
click at [175, 433] on input "55.1" at bounding box center [248, 434] width 148 height 20
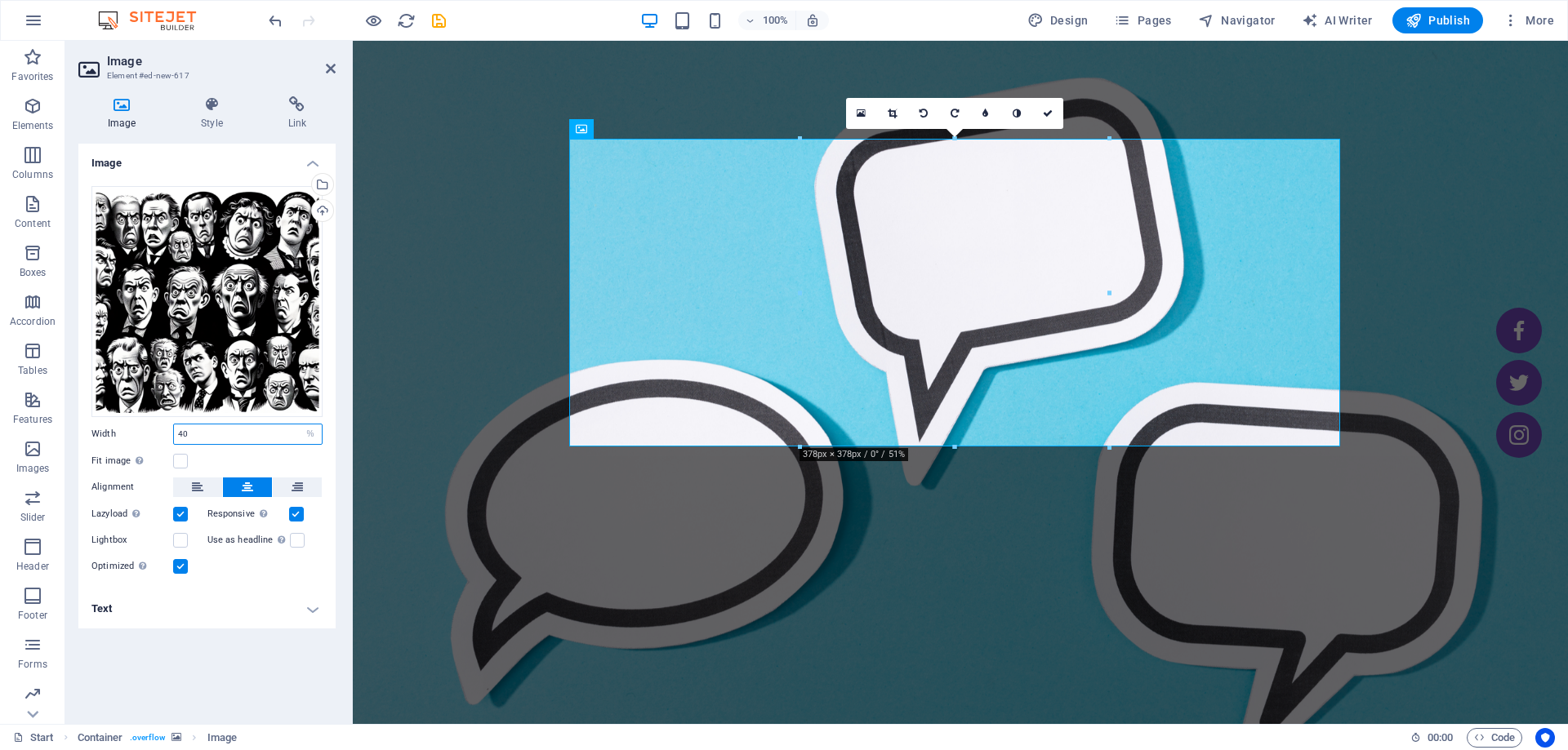
type input "40"
click at [478, 405] on figure at bounding box center [960, 508] width 1215 height 1020
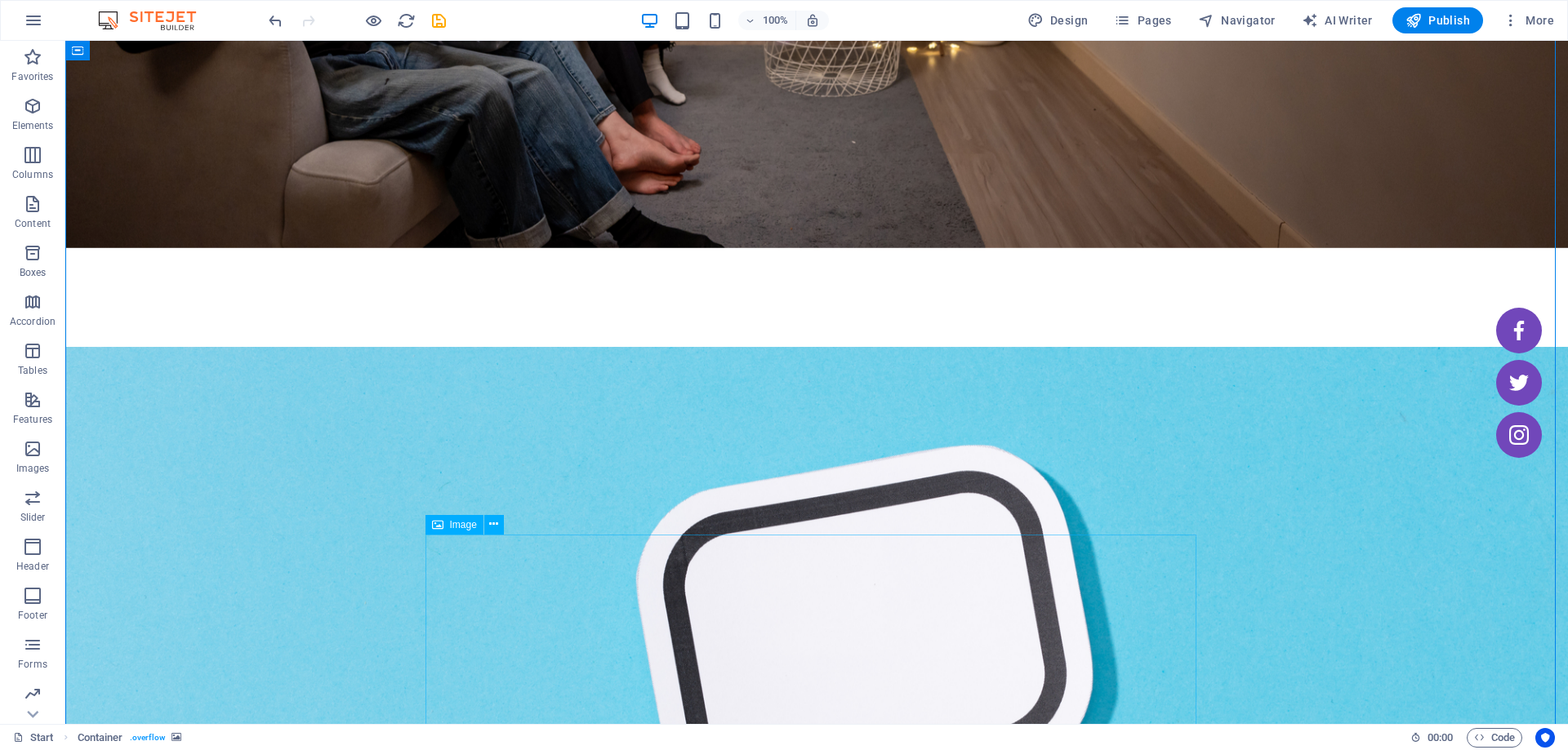
scroll to position [498, 0]
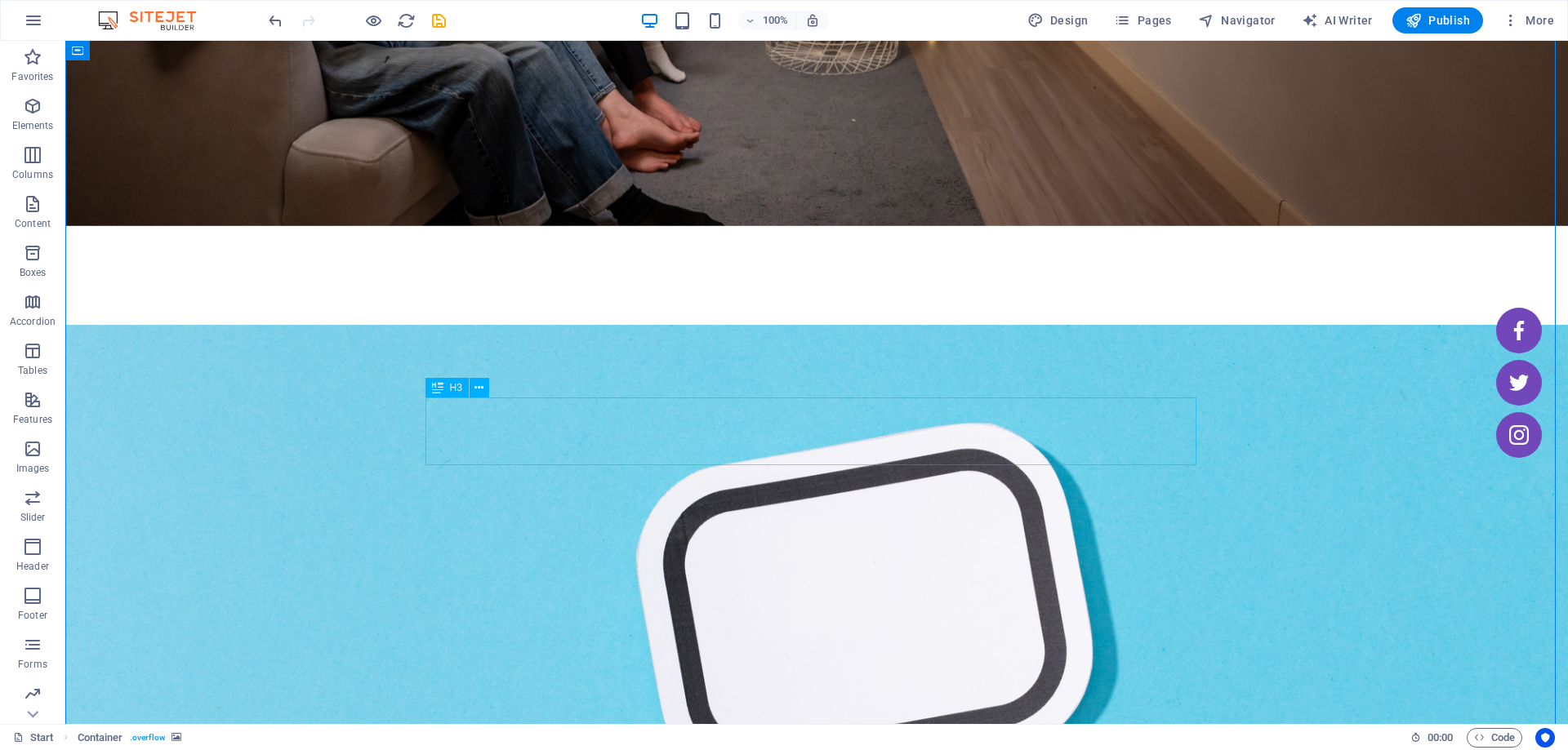
click at [480, 383] on icon at bounding box center [479, 388] width 9 height 17
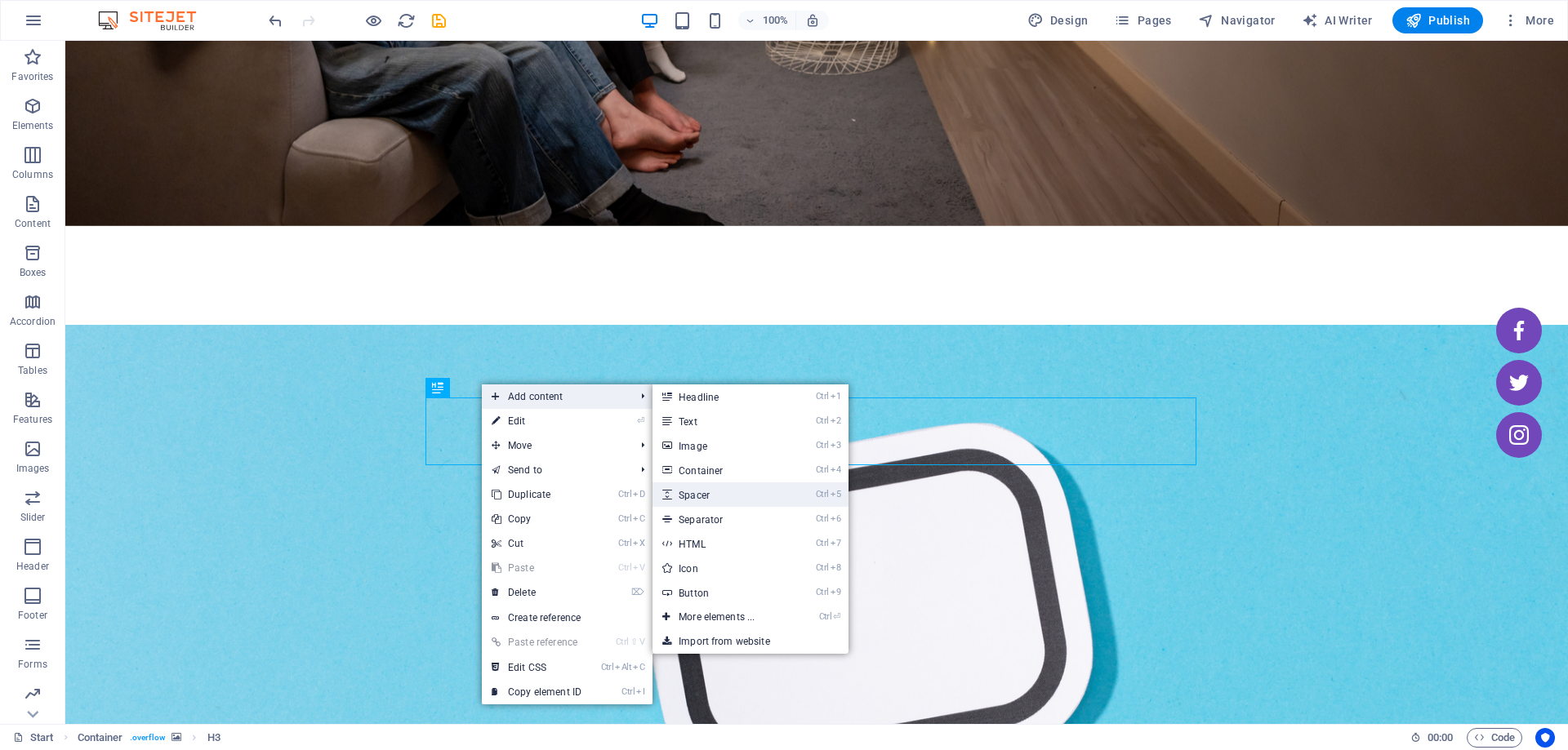
click at [727, 485] on link "Ctrl 5 Spacer" at bounding box center [720, 494] width 135 height 24
select select "px"
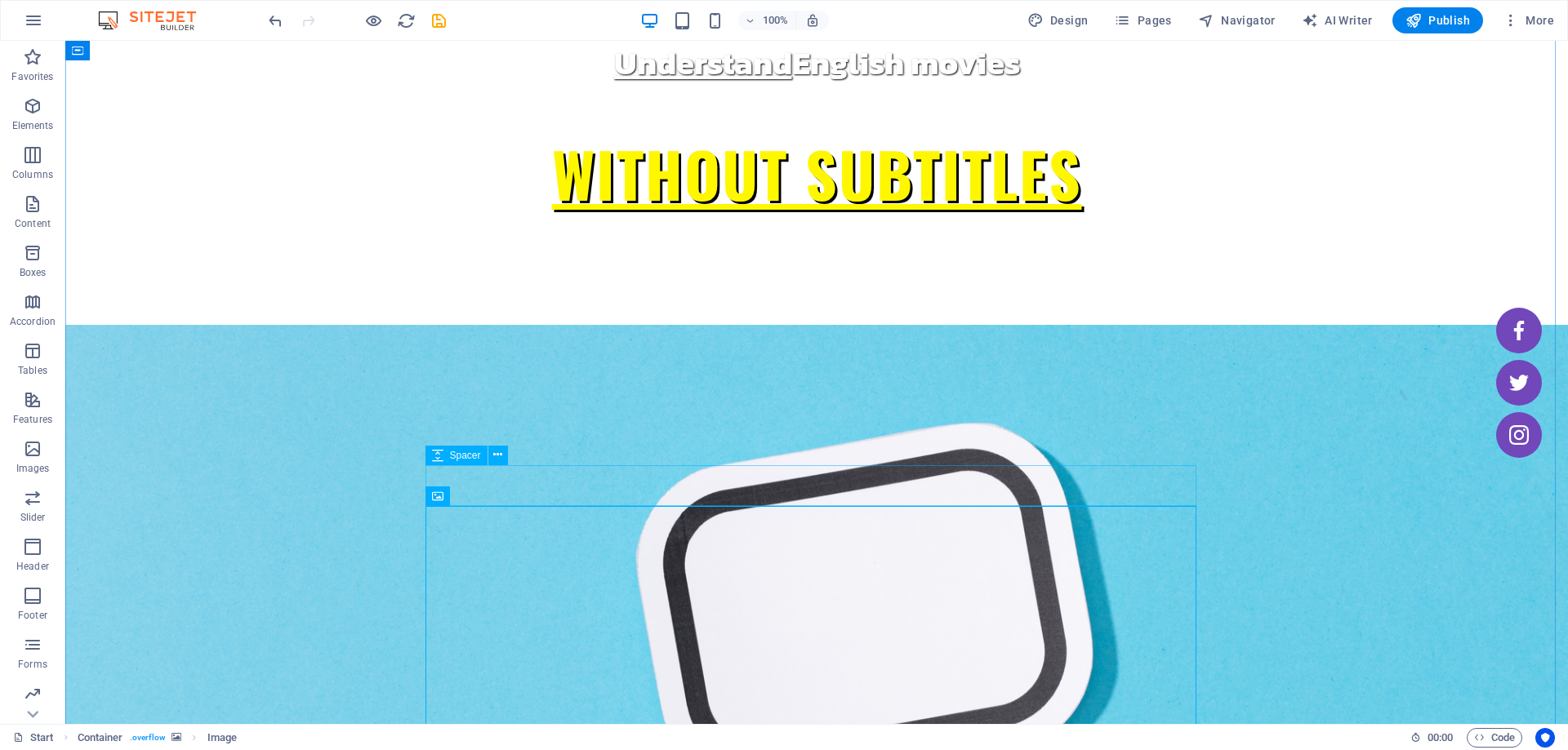
click at [502, 458] on icon at bounding box center [498, 455] width 9 height 17
click at [486, 454] on div "Spacer" at bounding box center [456, 456] width 62 height 20
click at [499, 457] on icon at bounding box center [498, 455] width 9 height 17
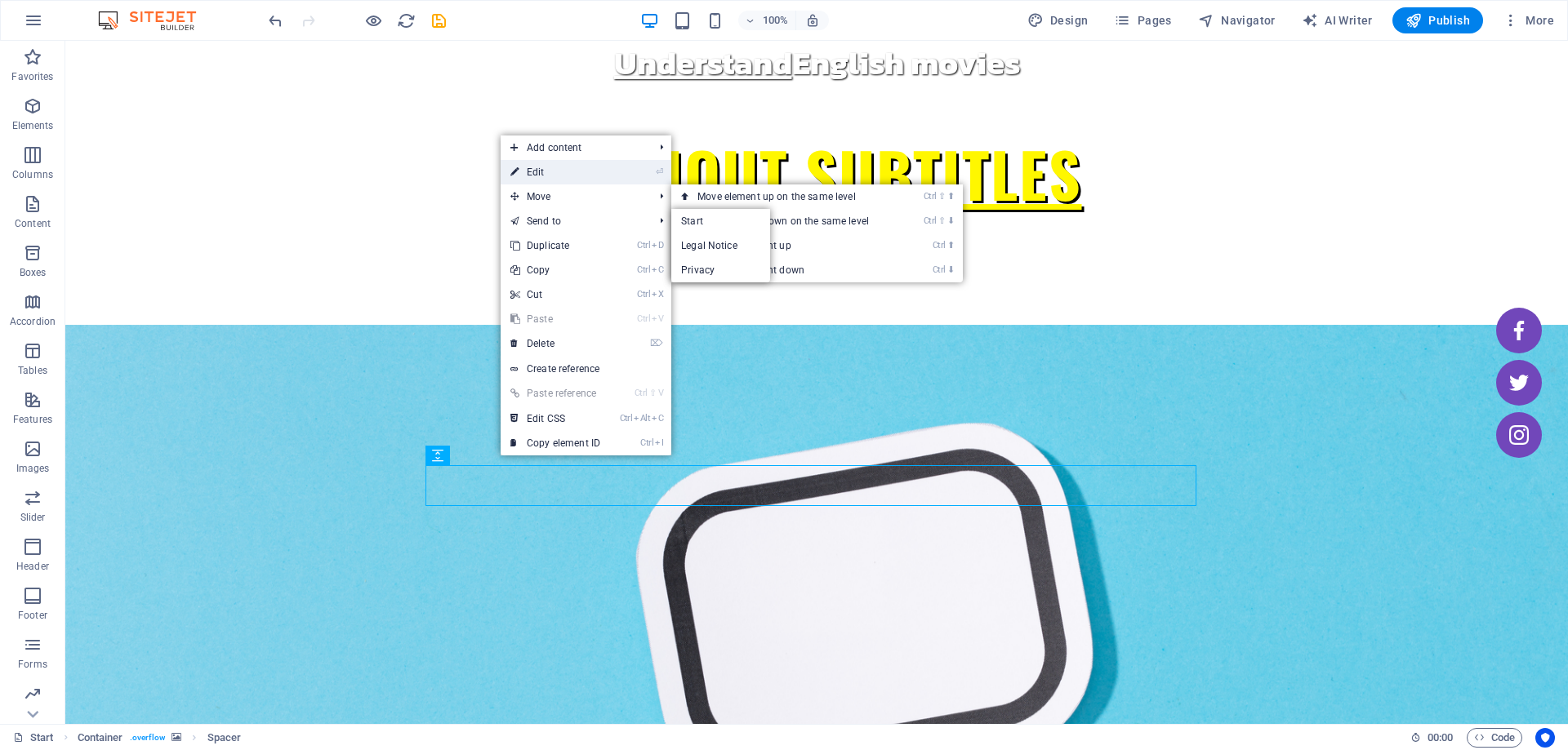
click at [548, 175] on link "⏎ Edit" at bounding box center [555, 172] width 109 height 24
select select "px"
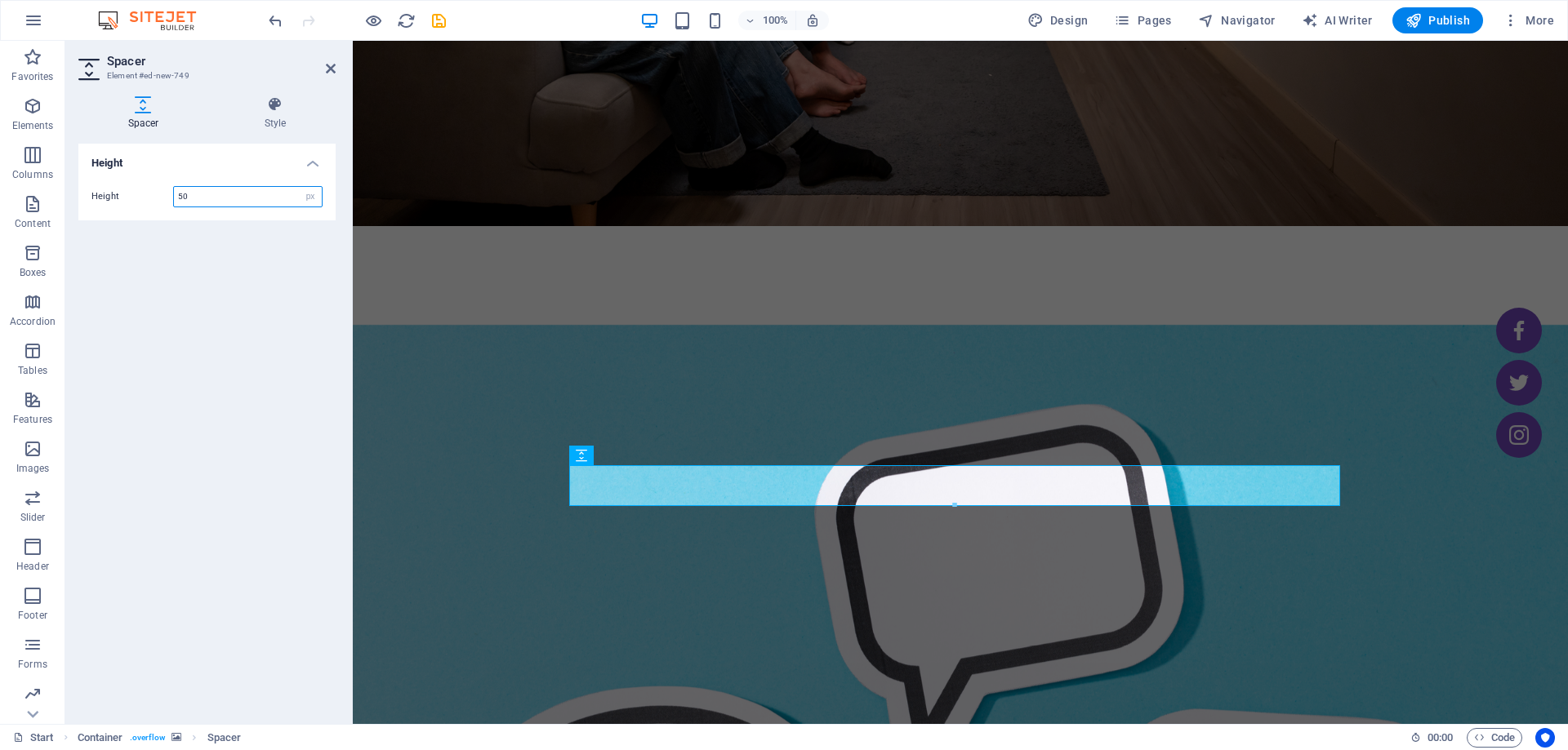
click at [249, 193] on input "50" at bounding box center [248, 197] width 148 height 20
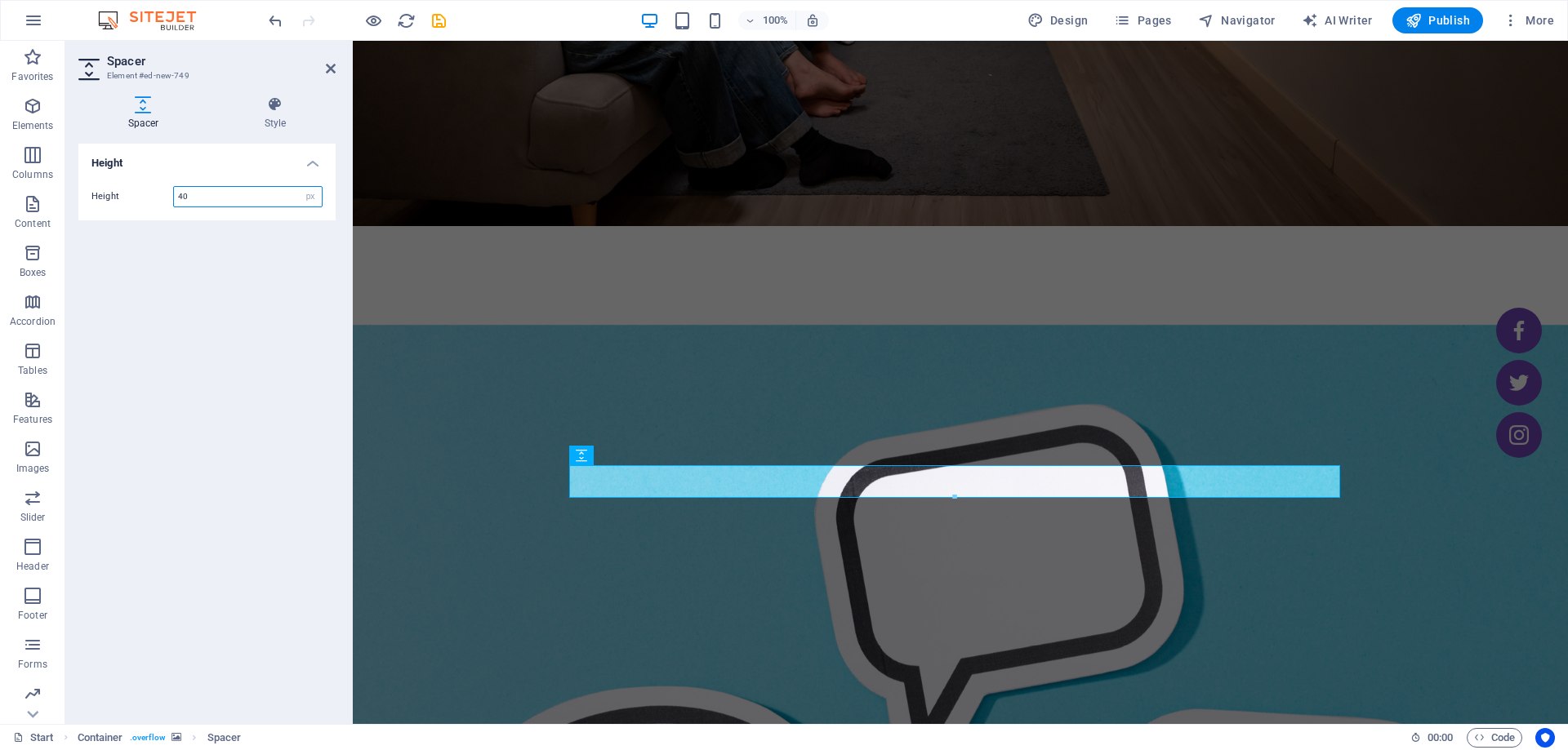
type input "40"
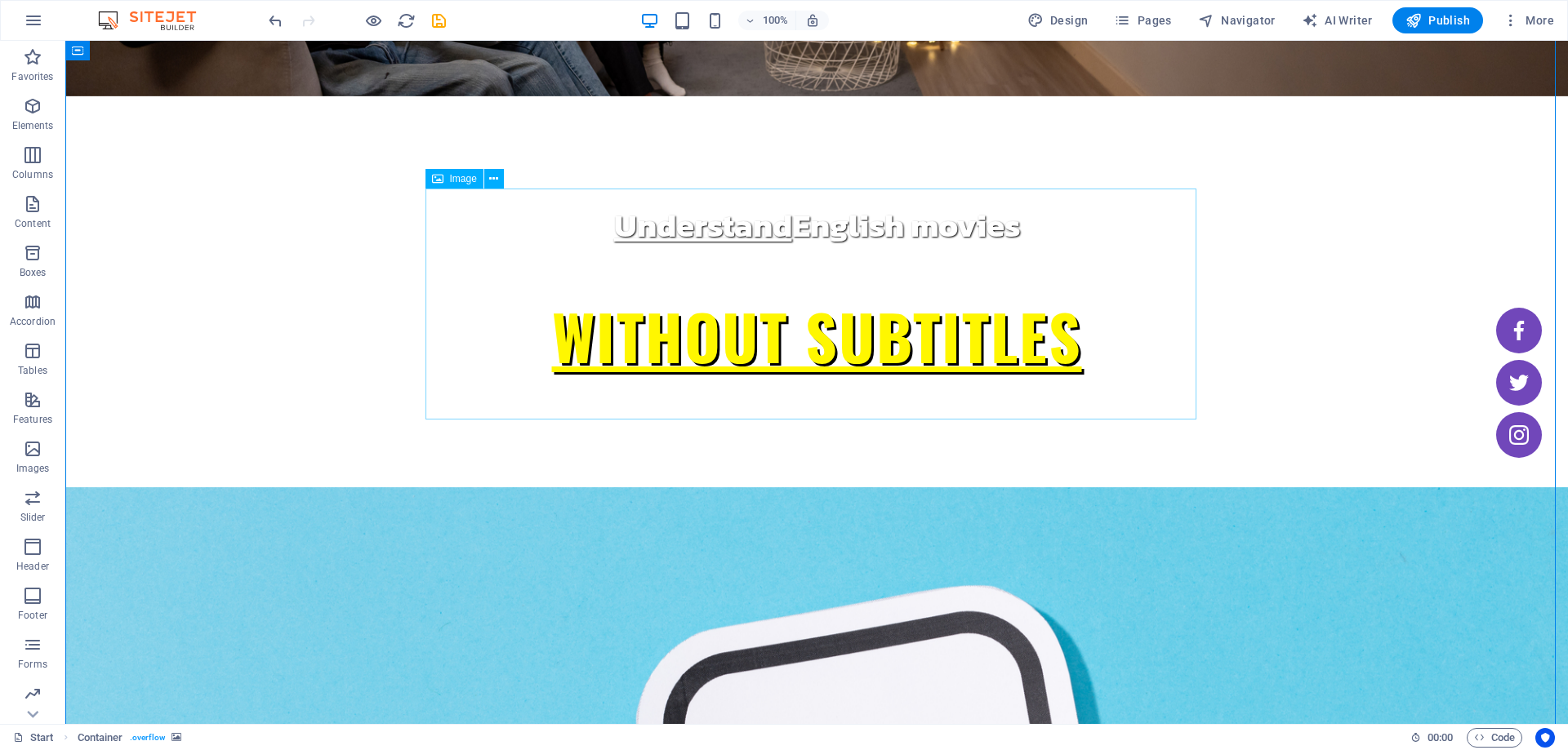
scroll to position [335, 0]
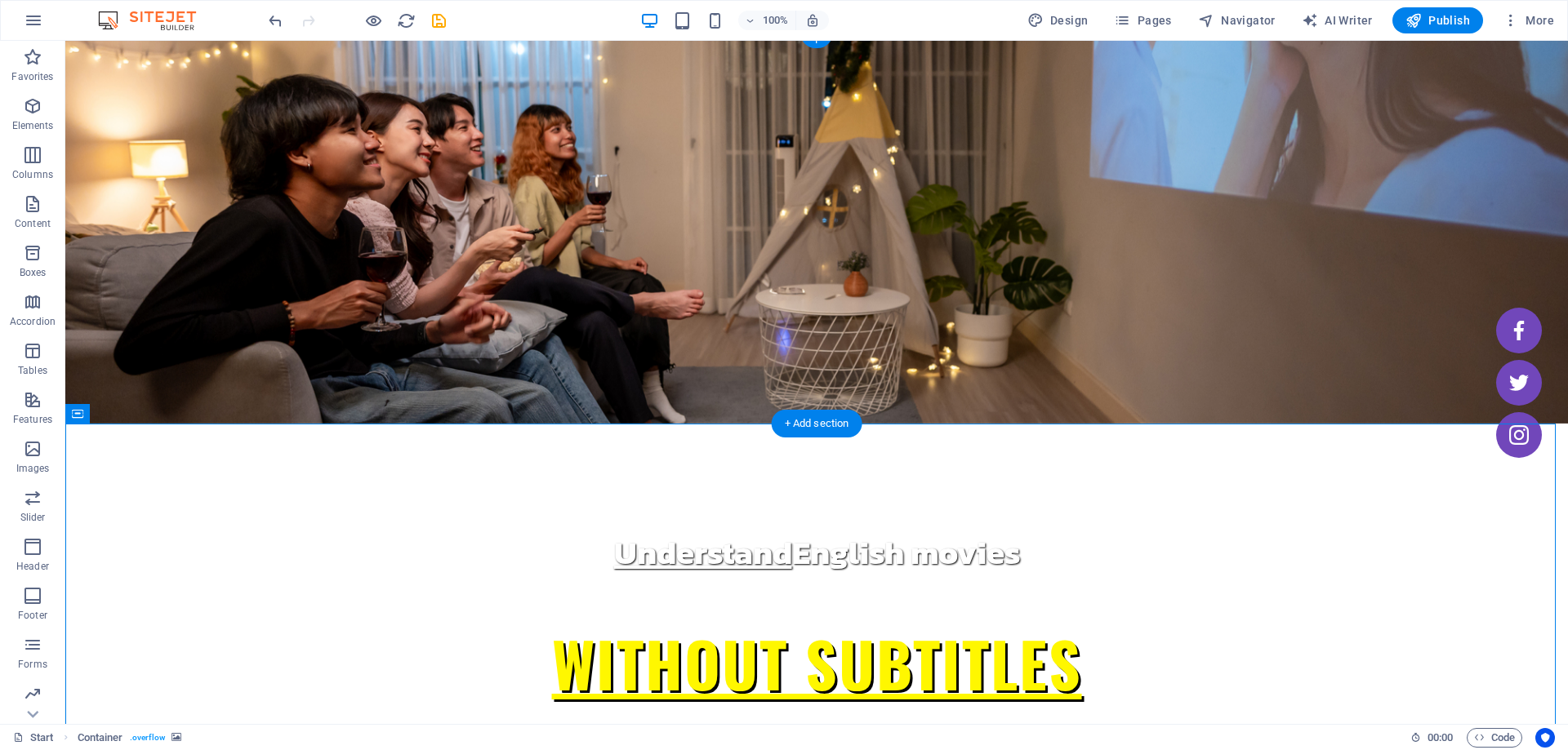
scroll to position [0, 0]
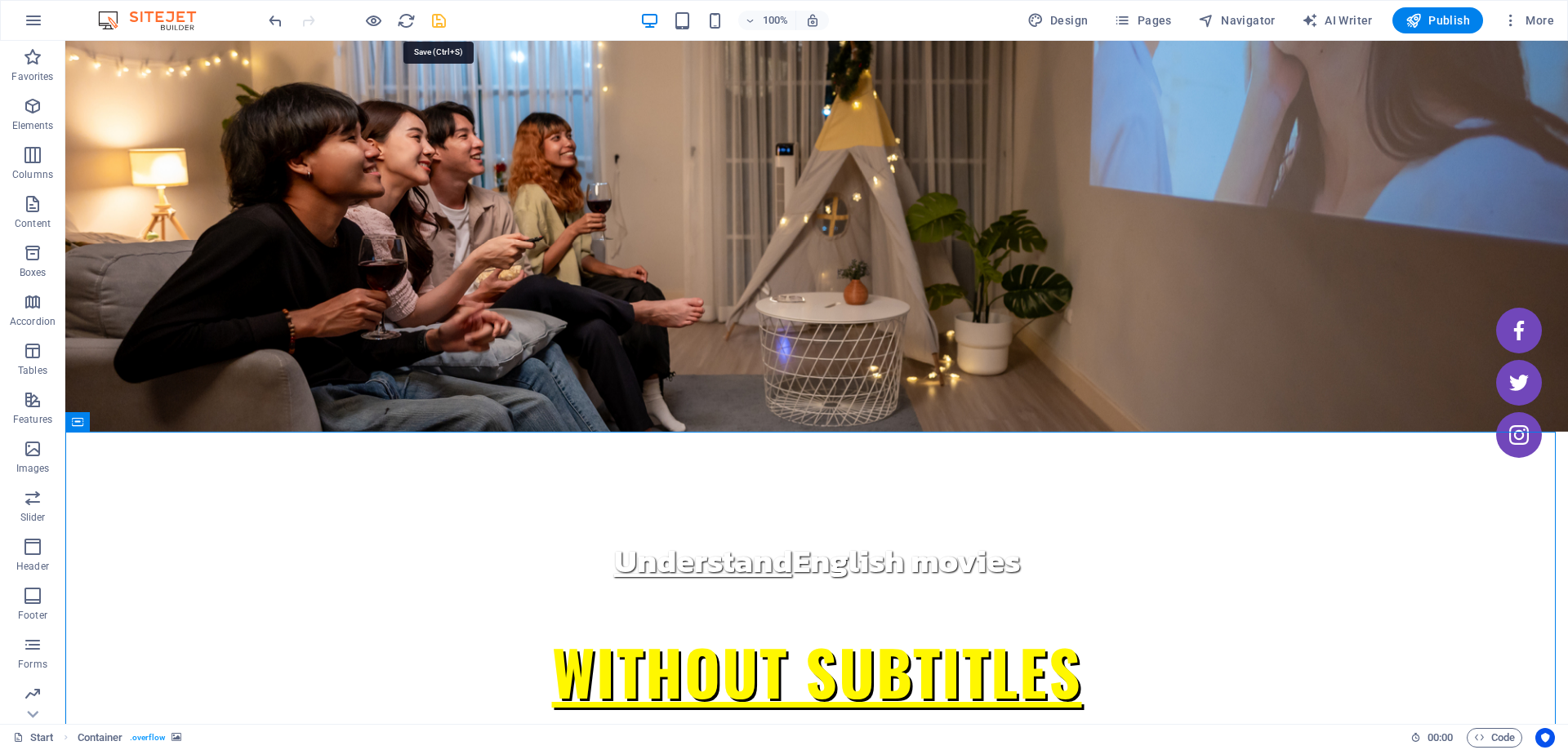
click at [435, 13] on icon "save" at bounding box center [439, 21] width 19 height 19
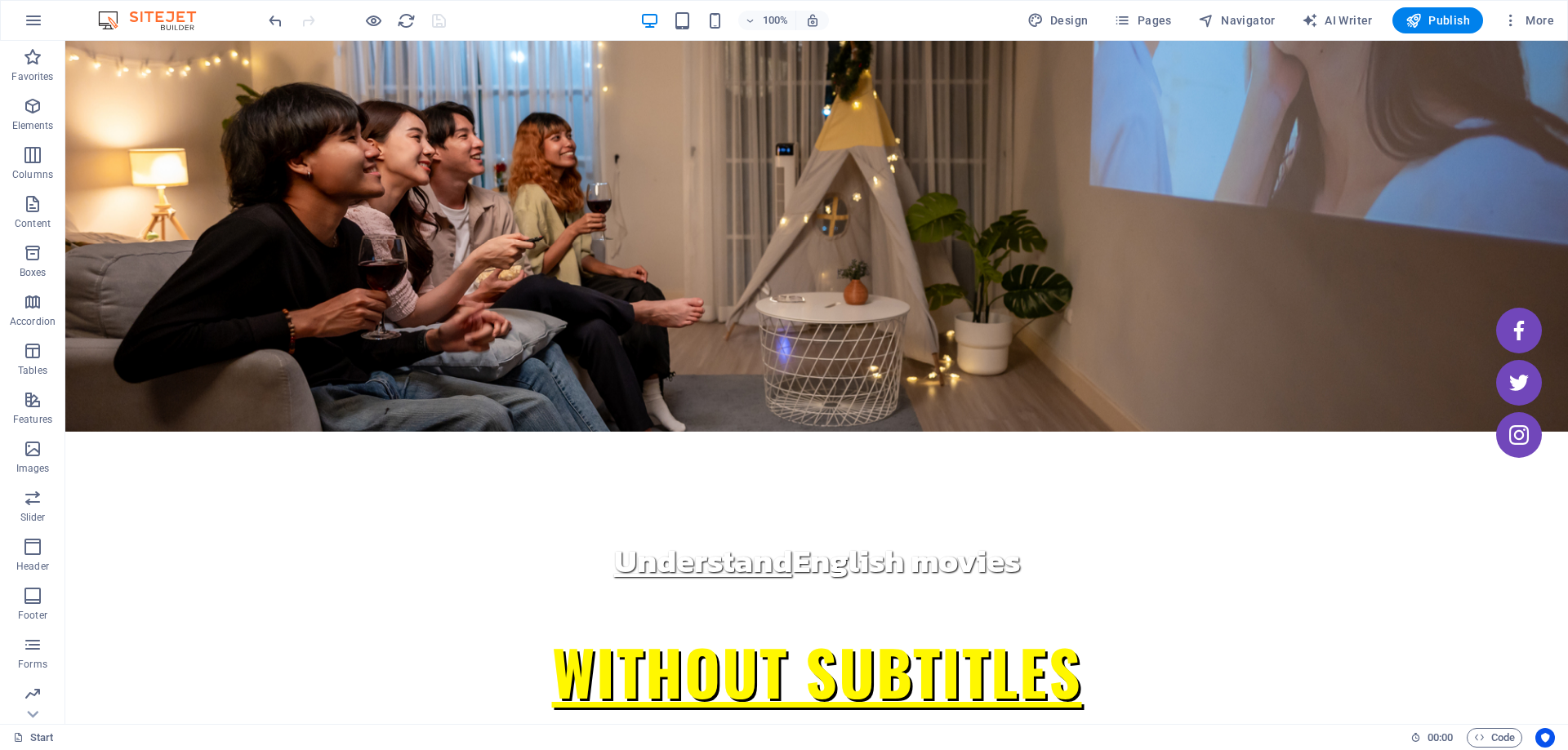
click at [702, 25] on div "100%" at bounding box center [734, 20] width 188 height 26
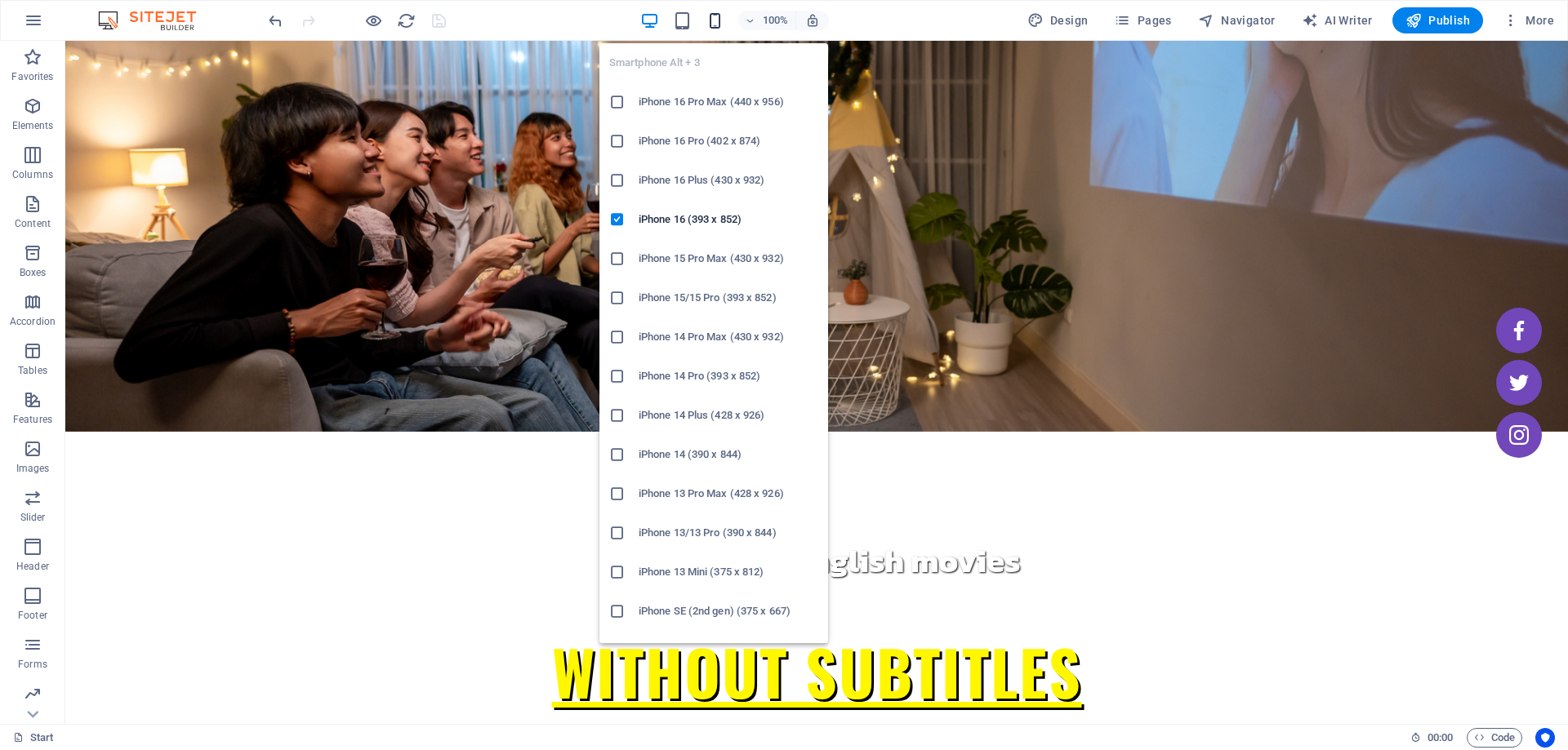
click at [713, 23] on icon "button" at bounding box center [714, 21] width 19 height 19
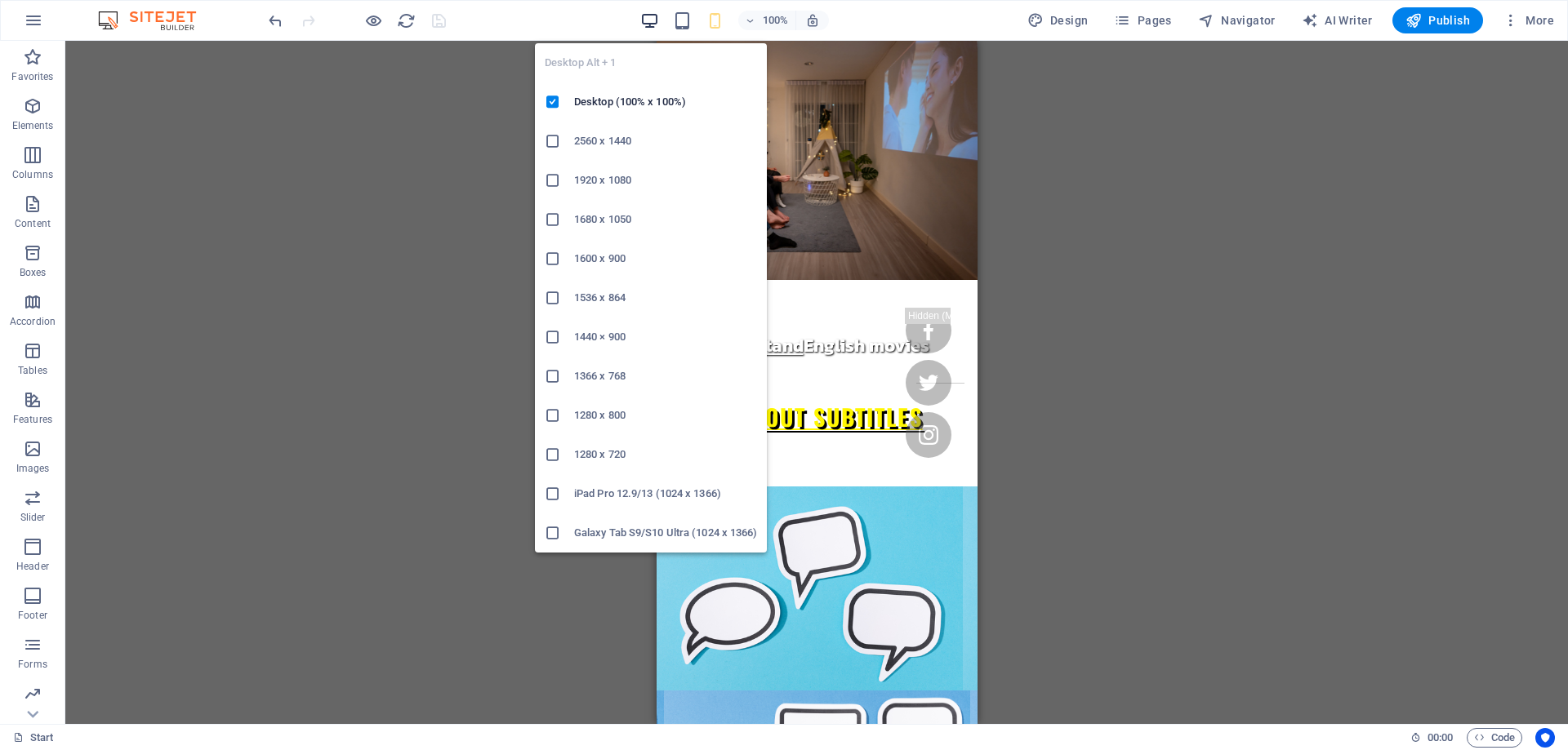
click at [657, 14] on icon "button" at bounding box center [649, 21] width 19 height 19
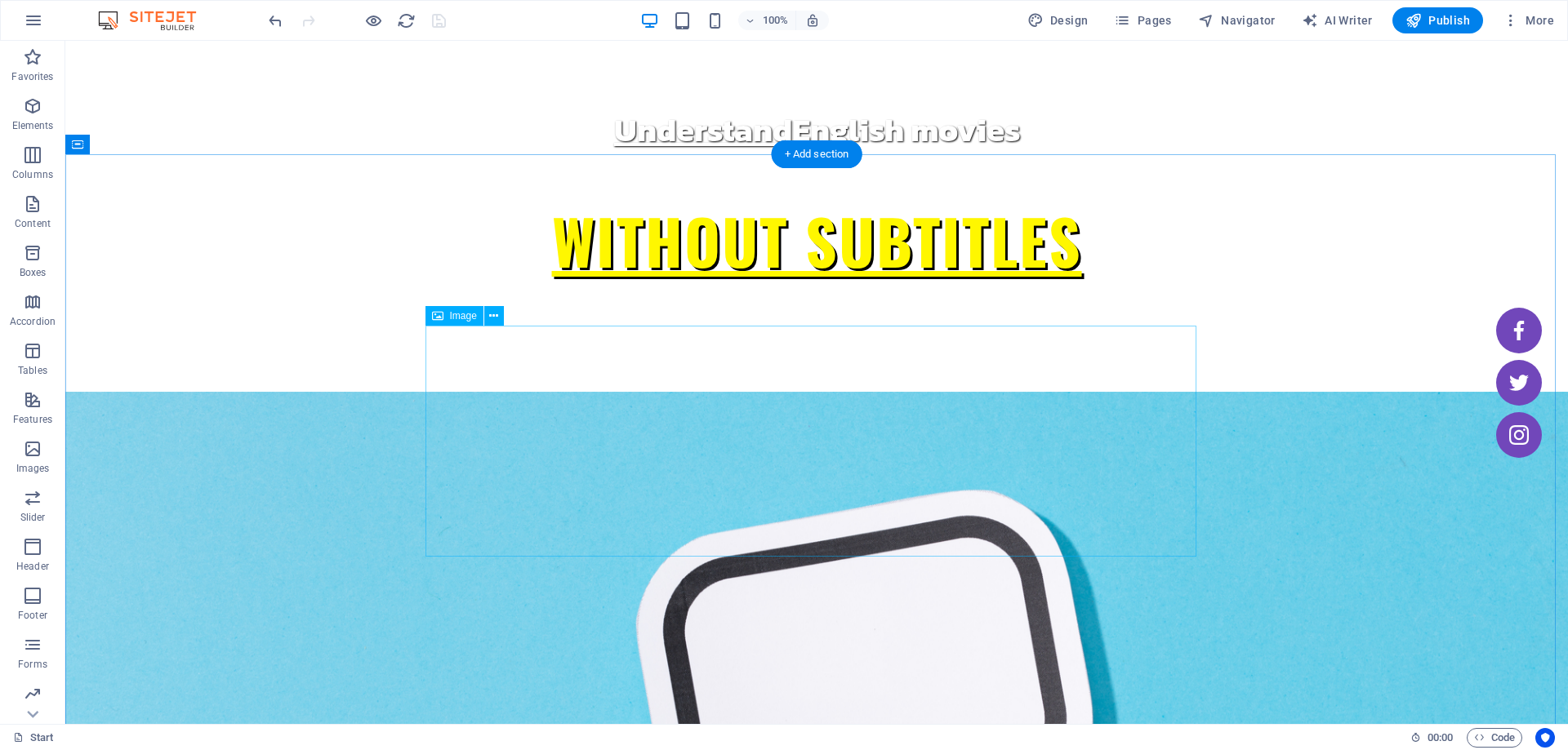
scroll to position [653, 0]
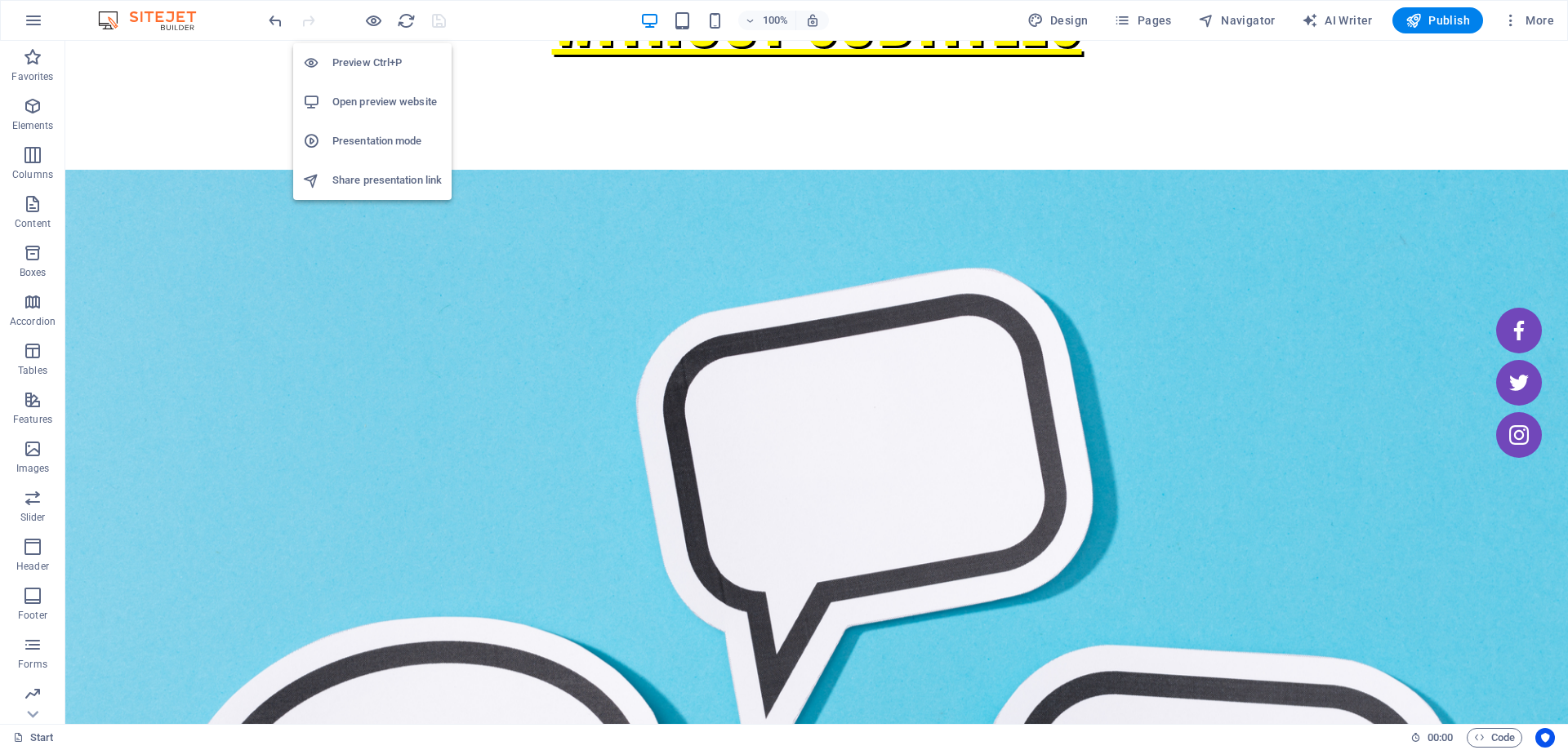
click at [369, 58] on h6 "Preview Ctrl+P" at bounding box center [386, 63] width 109 height 20
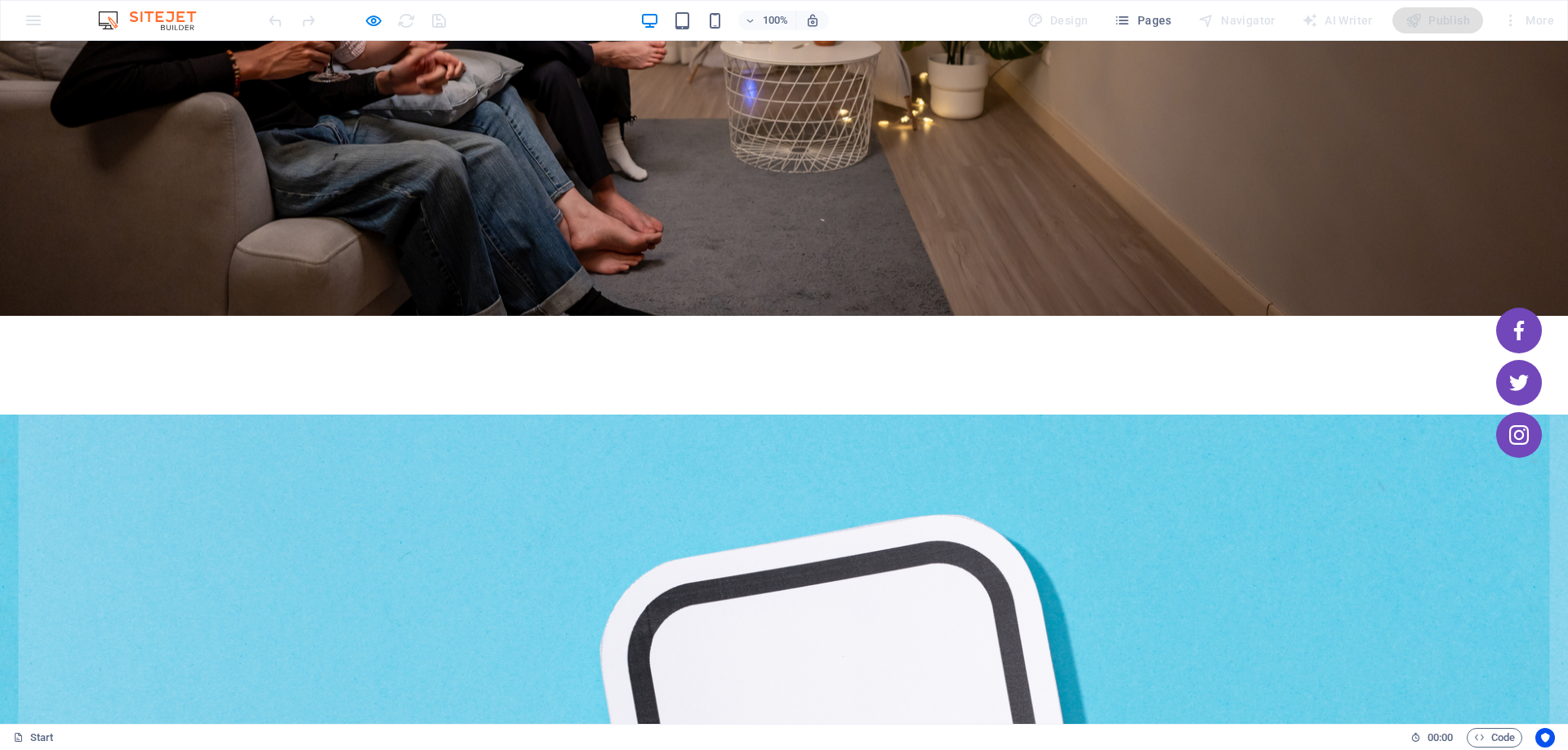
scroll to position [572, 0]
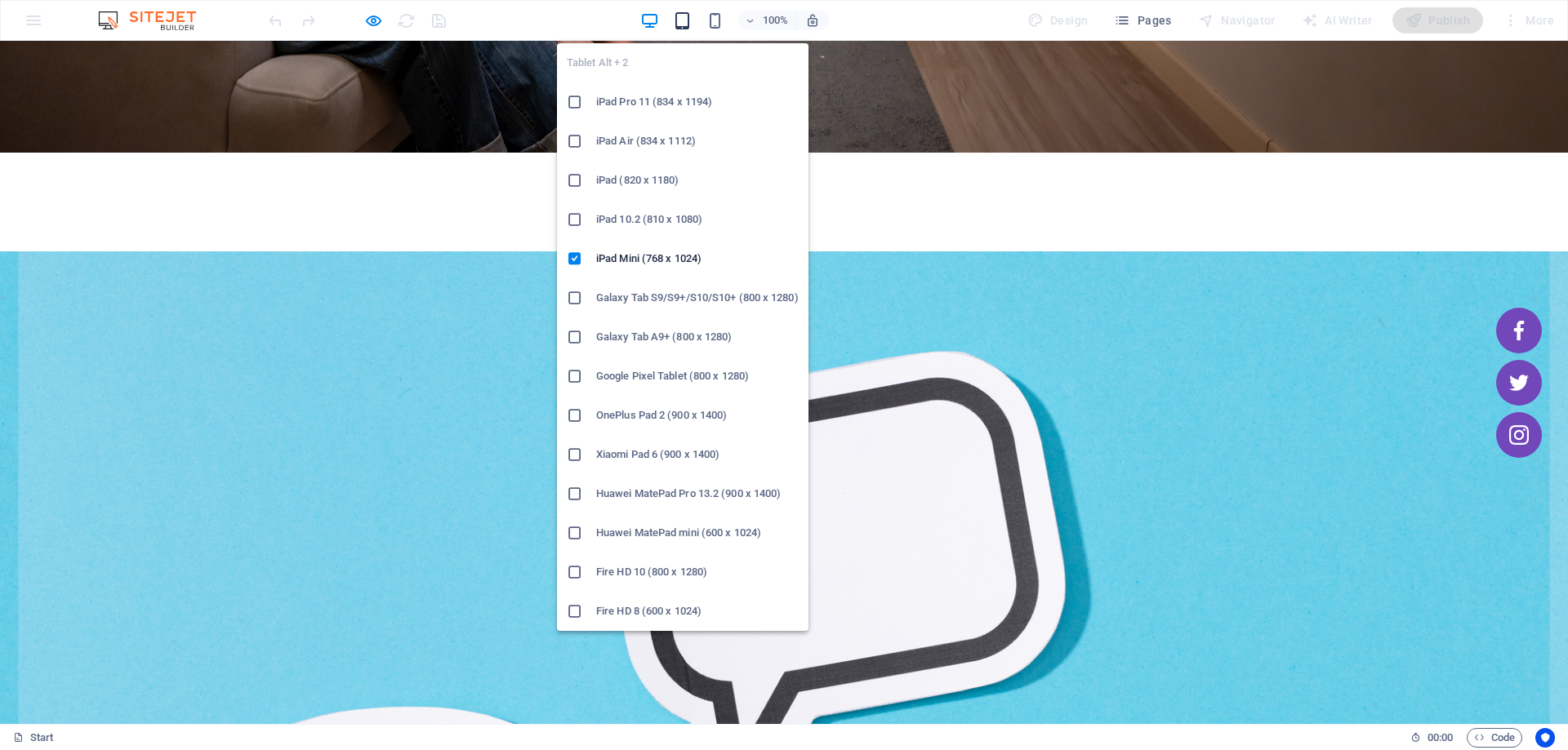
click at [681, 19] on icon "button" at bounding box center [682, 21] width 19 height 19
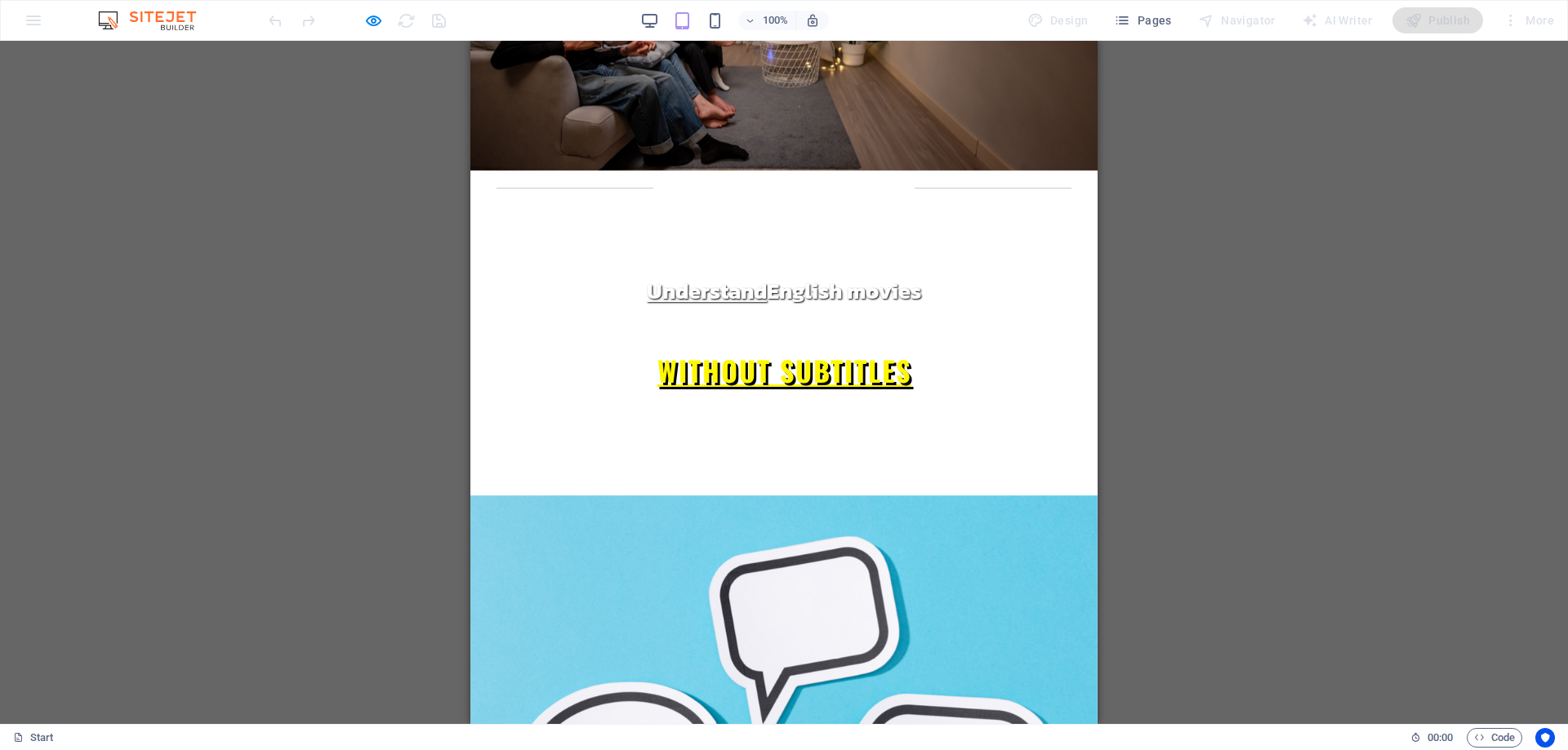
scroll to position [163, 0]
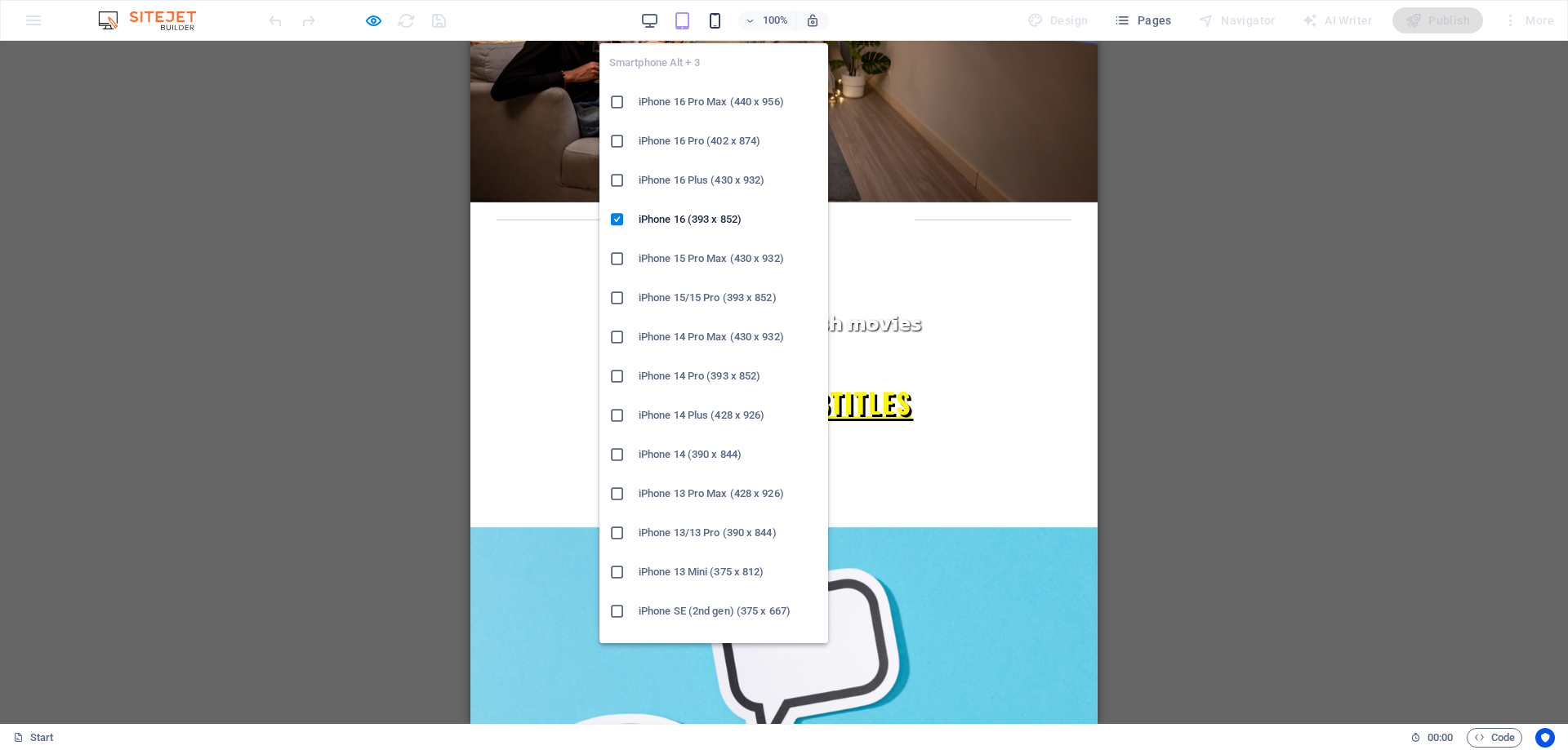
click at [708, 22] on icon "button" at bounding box center [714, 21] width 19 height 19
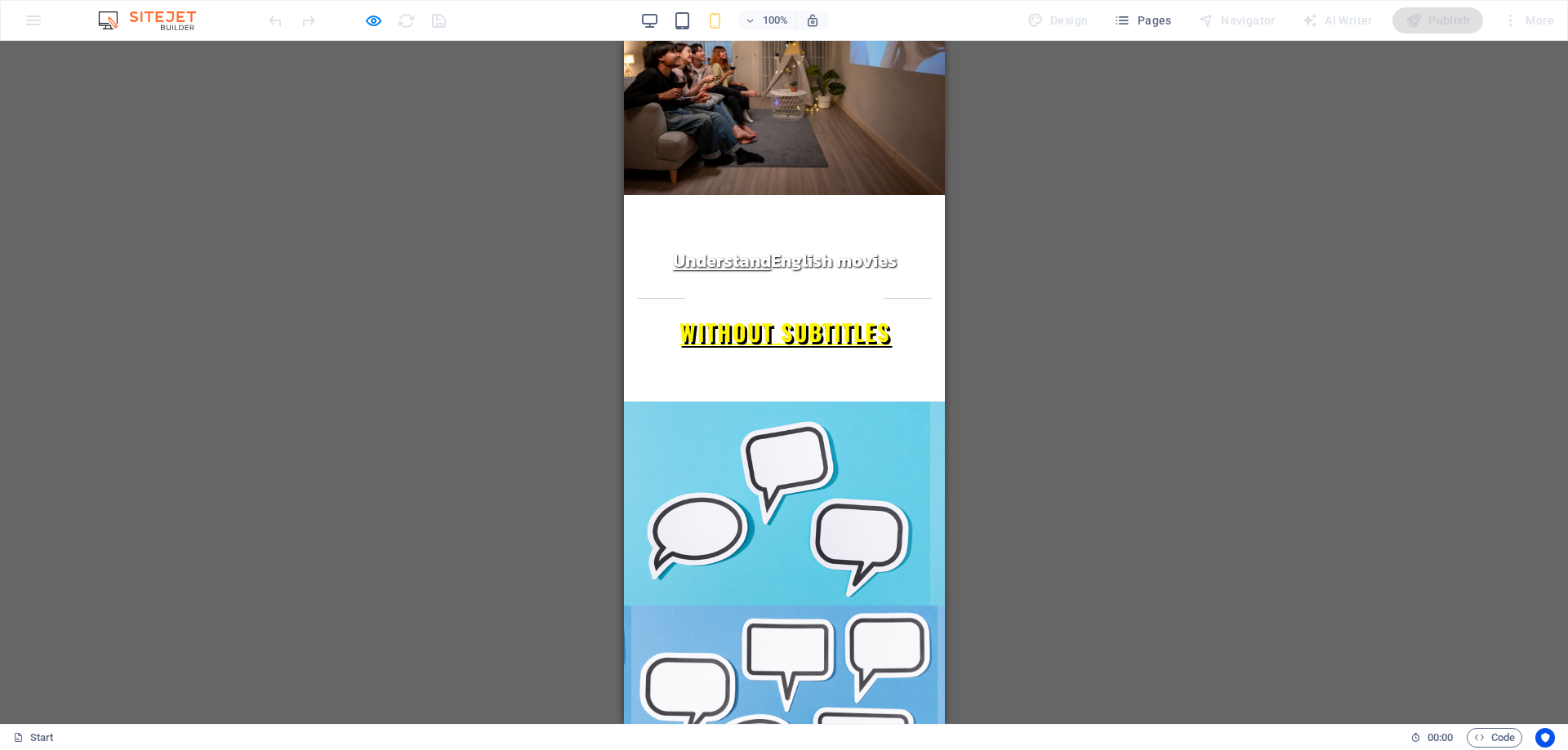
scroll to position [0, 0]
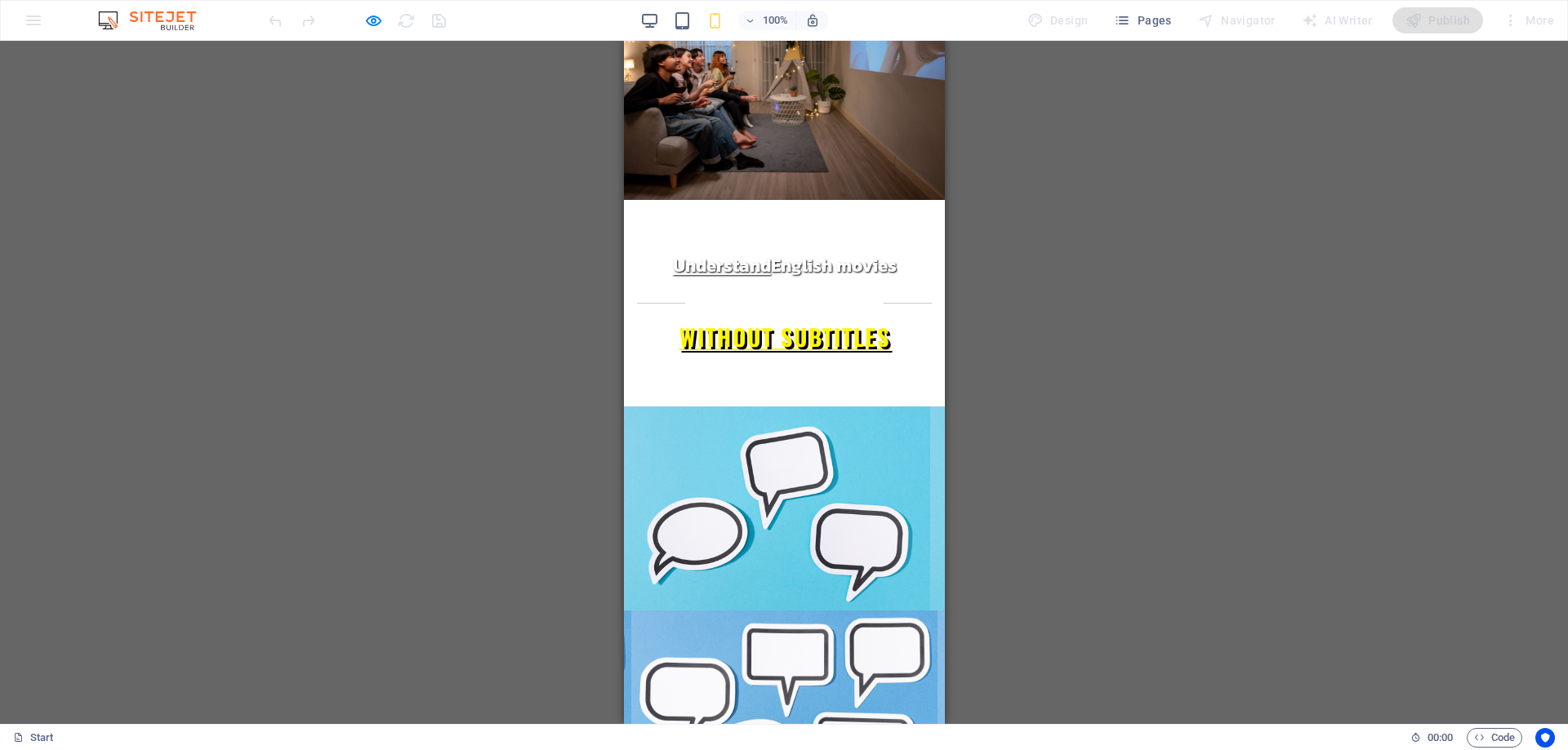
scroll to position [14, 0]
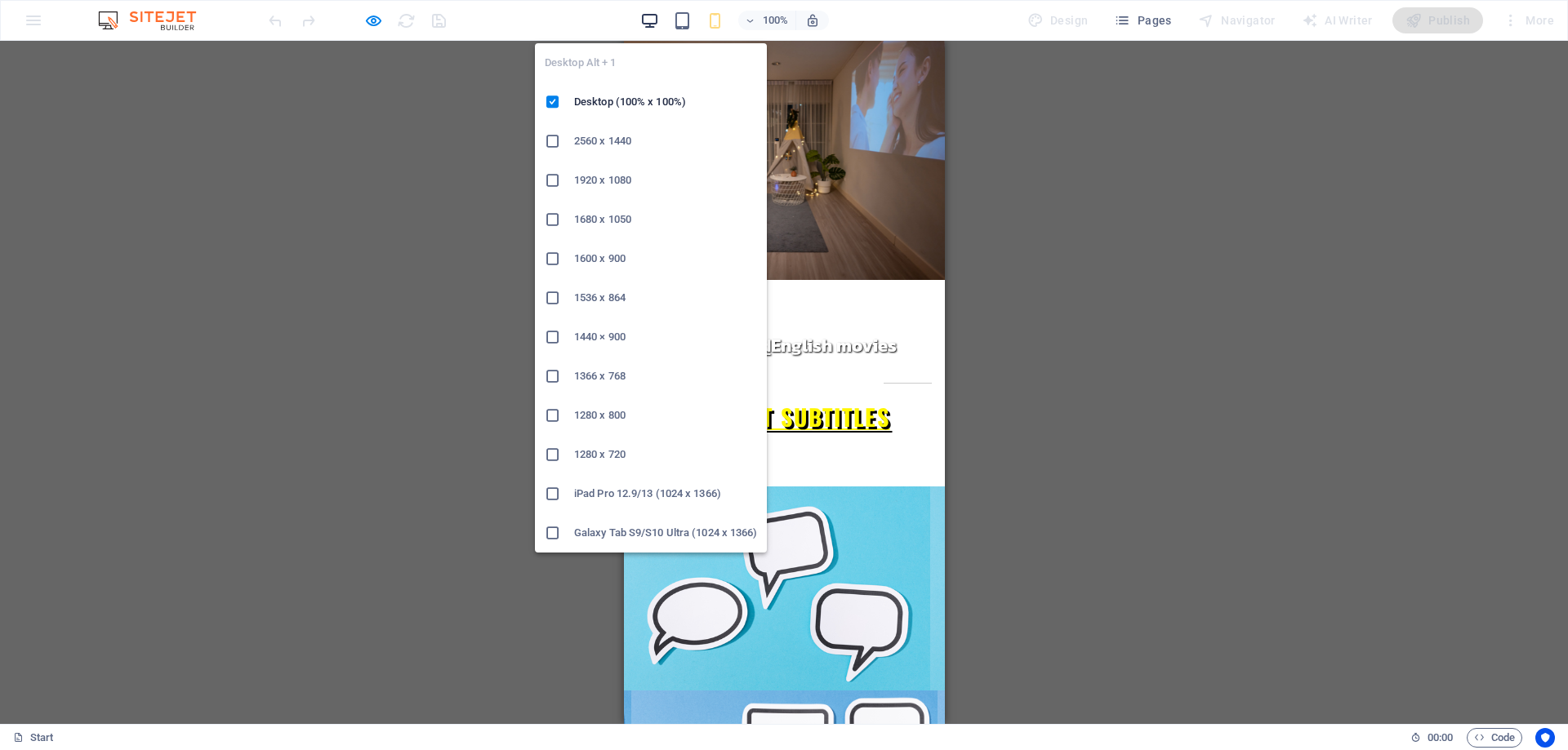
click at [657, 16] on icon "button" at bounding box center [649, 21] width 19 height 19
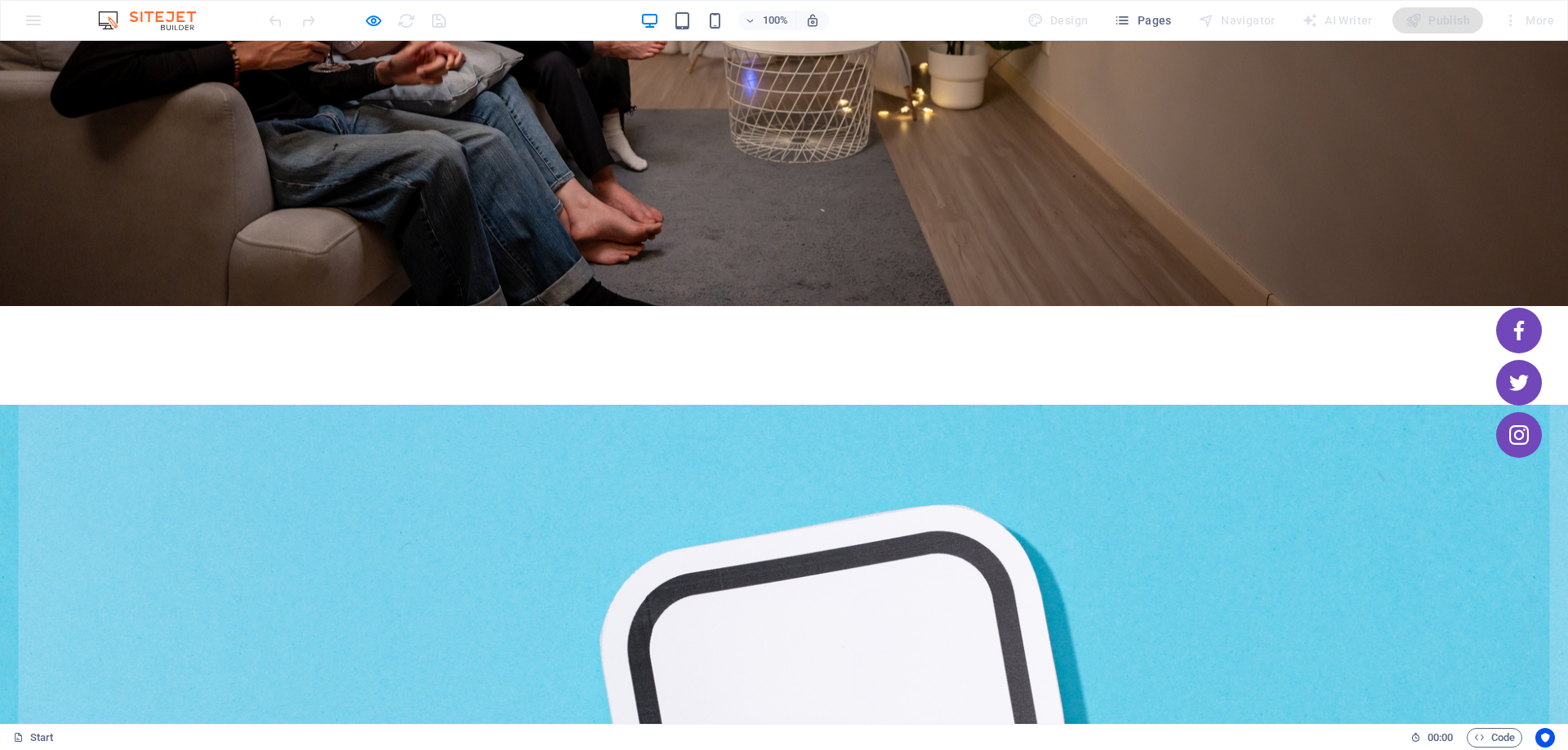
scroll to position [408, 0]
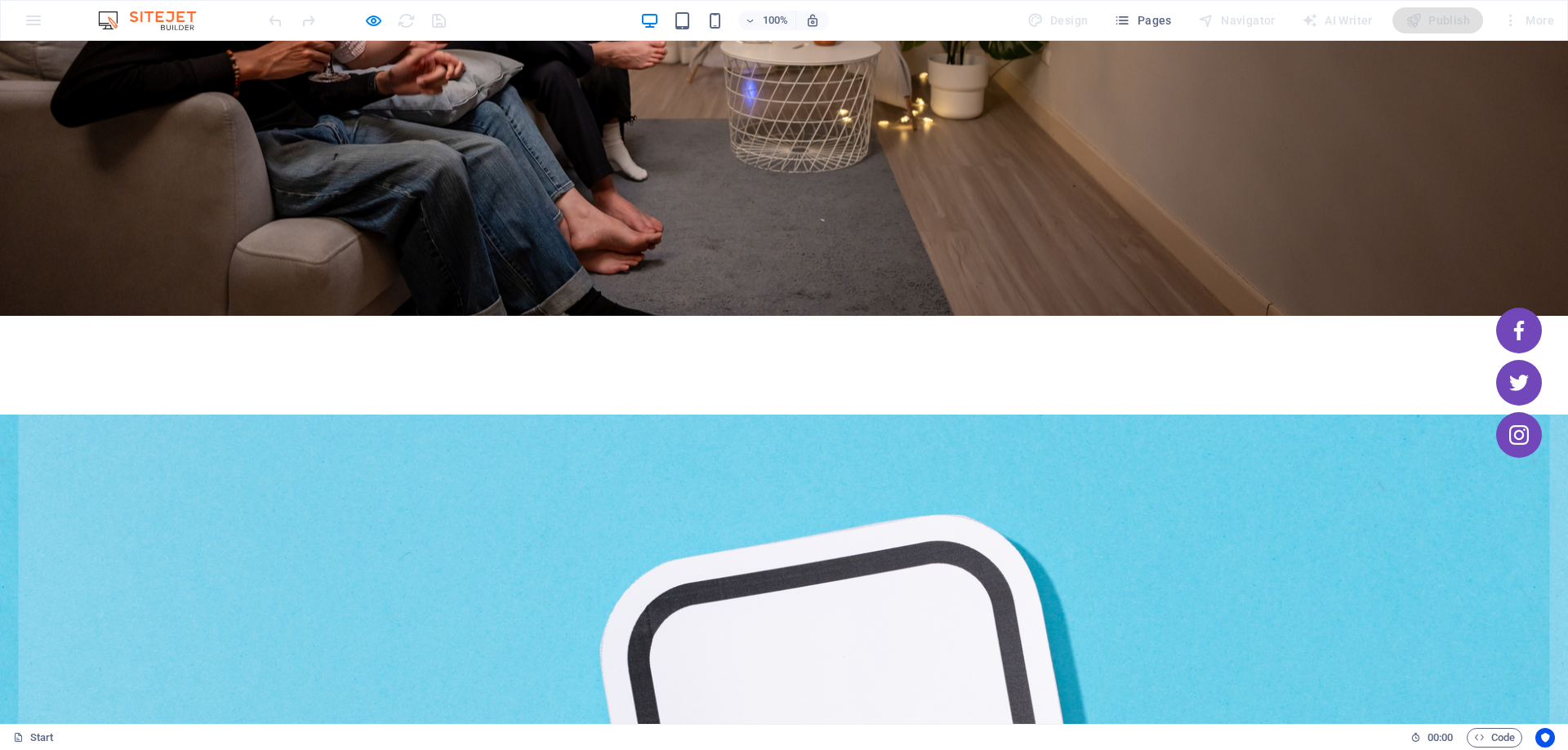
click at [437, 25] on div at bounding box center [357, 20] width 183 height 26
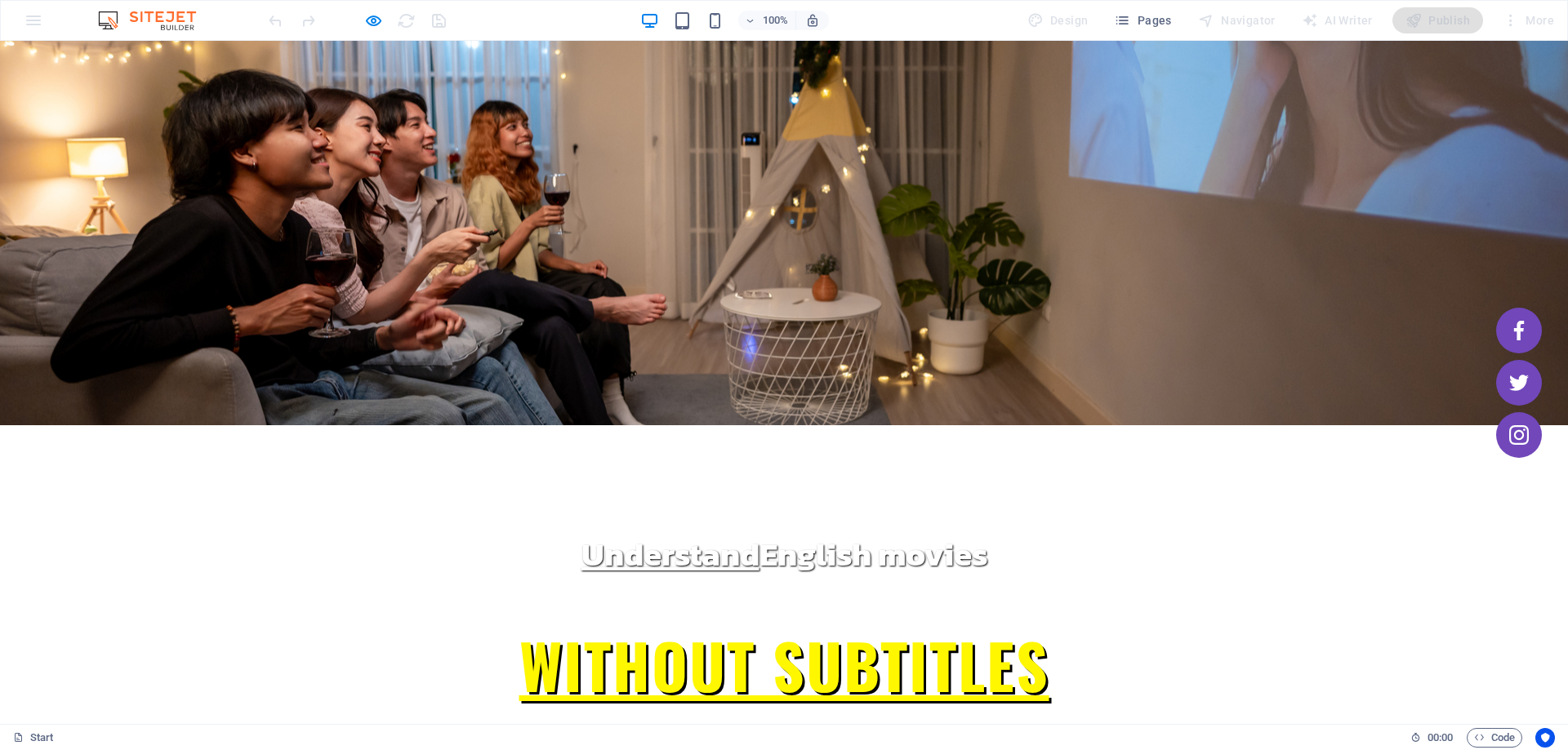
scroll to position [0, 0]
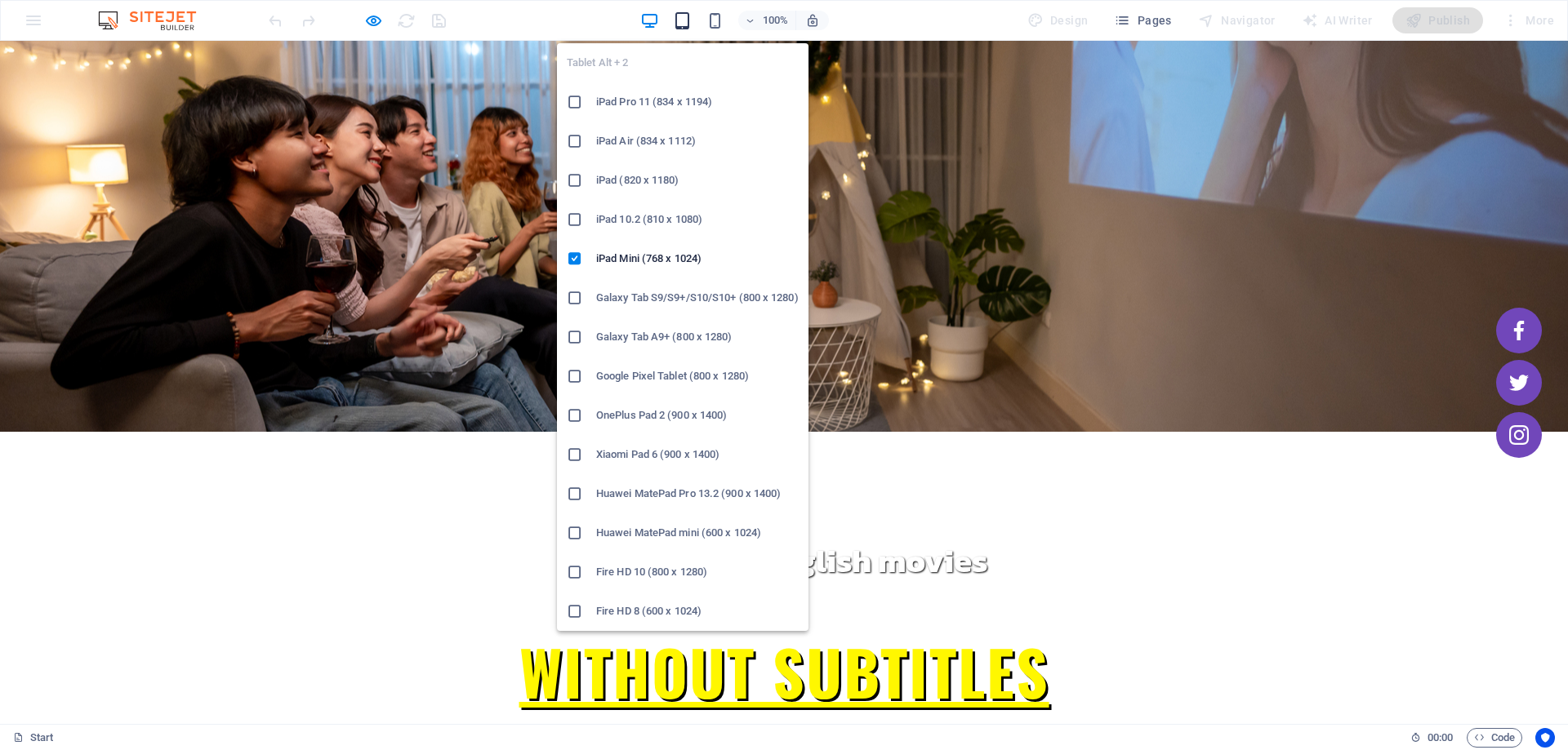
click at [690, 14] on icon "button" at bounding box center [682, 21] width 19 height 19
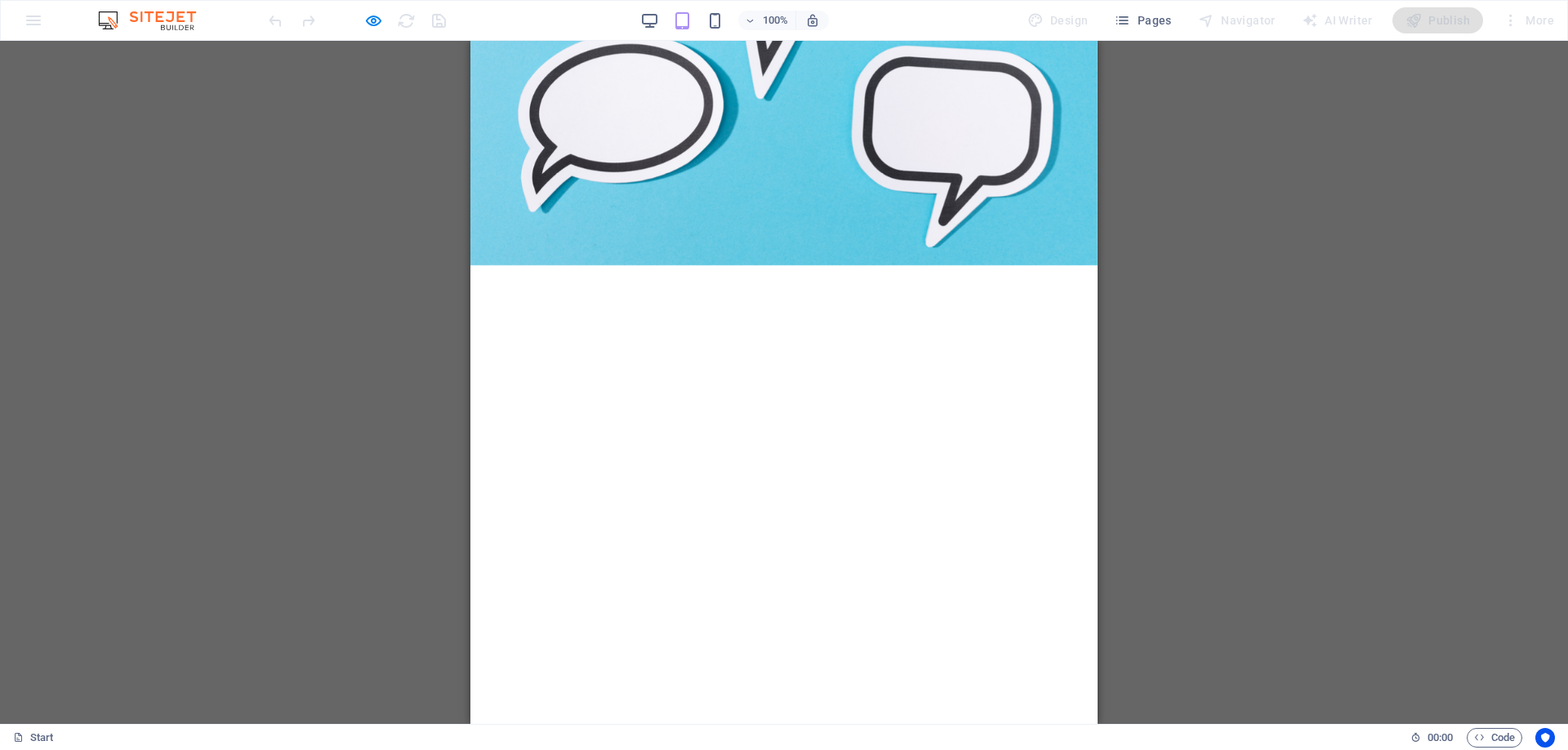
scroll to position [817, 0]
